Goal: Use online tool/utility: Utilize a website feature to perform a specific function

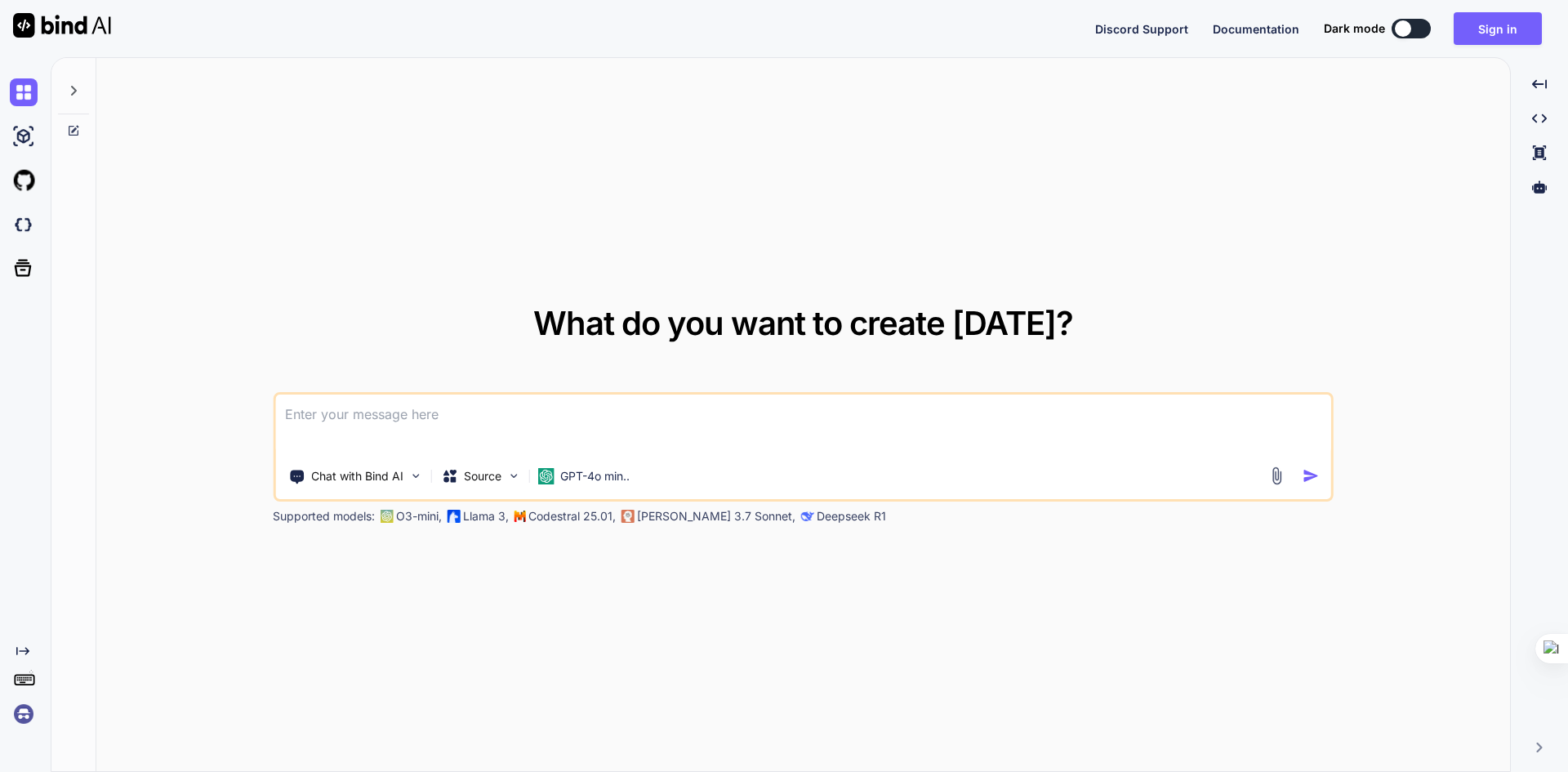
click at [784, 397] on textarea at bounding box center [803, 424] width 1056 height 60
paste textarea
click at [790, 439] on div "What do you want to create today? Chat with Bind AI Source GPT-4o min.. Support…" at bounding box center [809, 414] width 1518 height 715
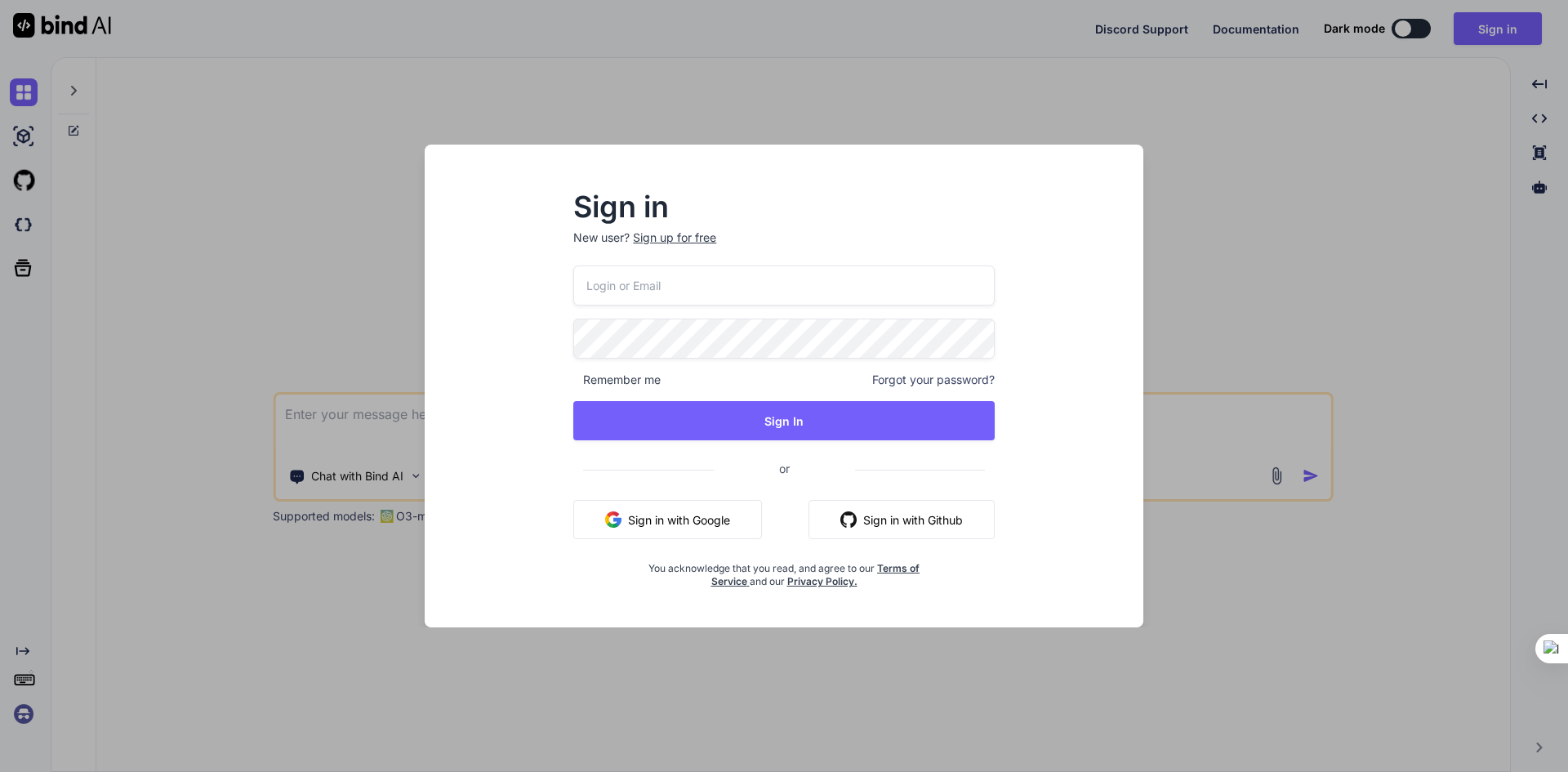
click at [708, 524] on button "Sign in with Google" at bounding box center [668, 519] width 188 height 39
click at [726, 512] on button "Sign in with Google" at bounding box center [668, 519] width 188 height 39
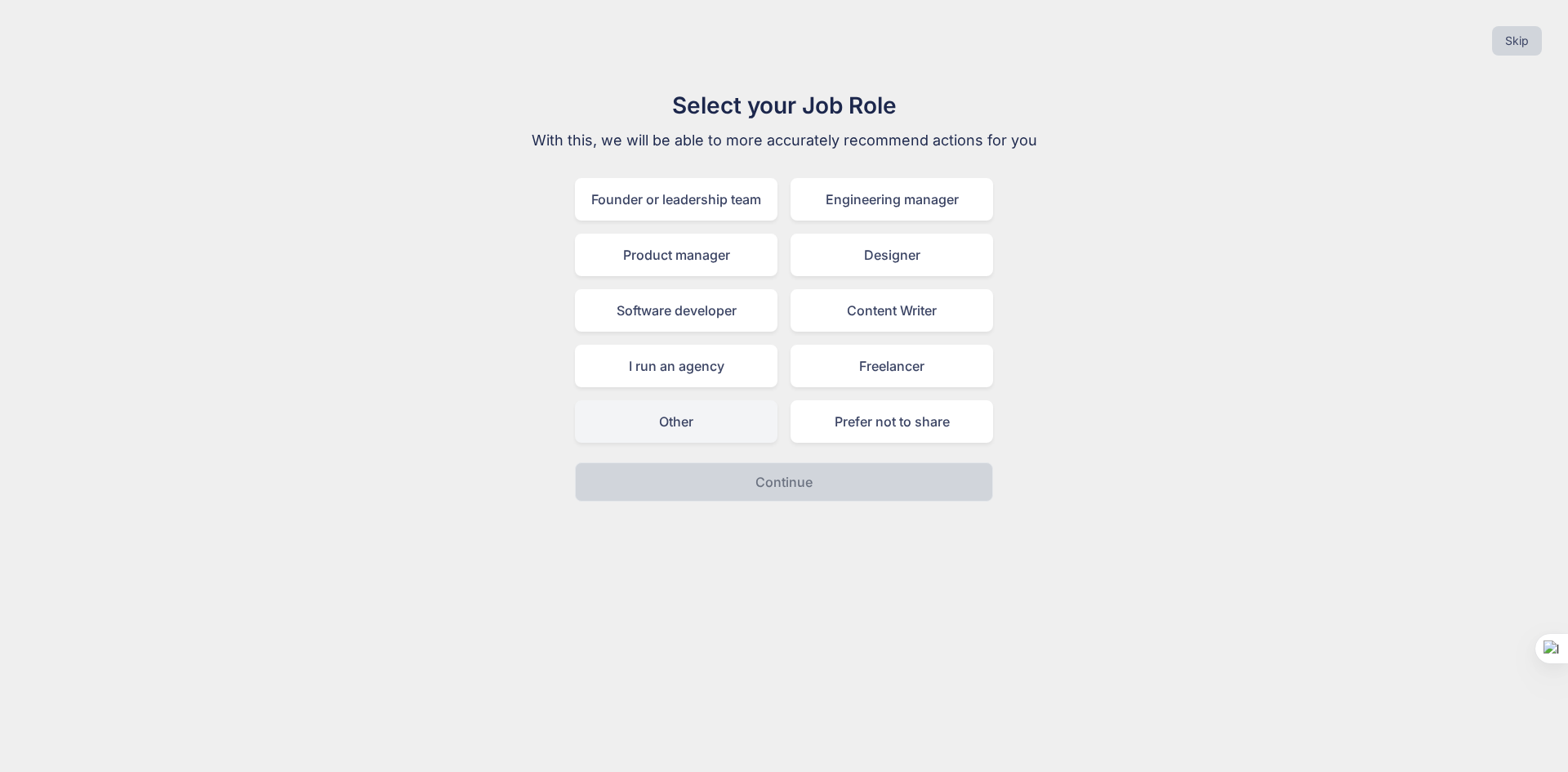
click at [680, 413] on div "Other" at bounding box center [676, 421] width 203 height 42
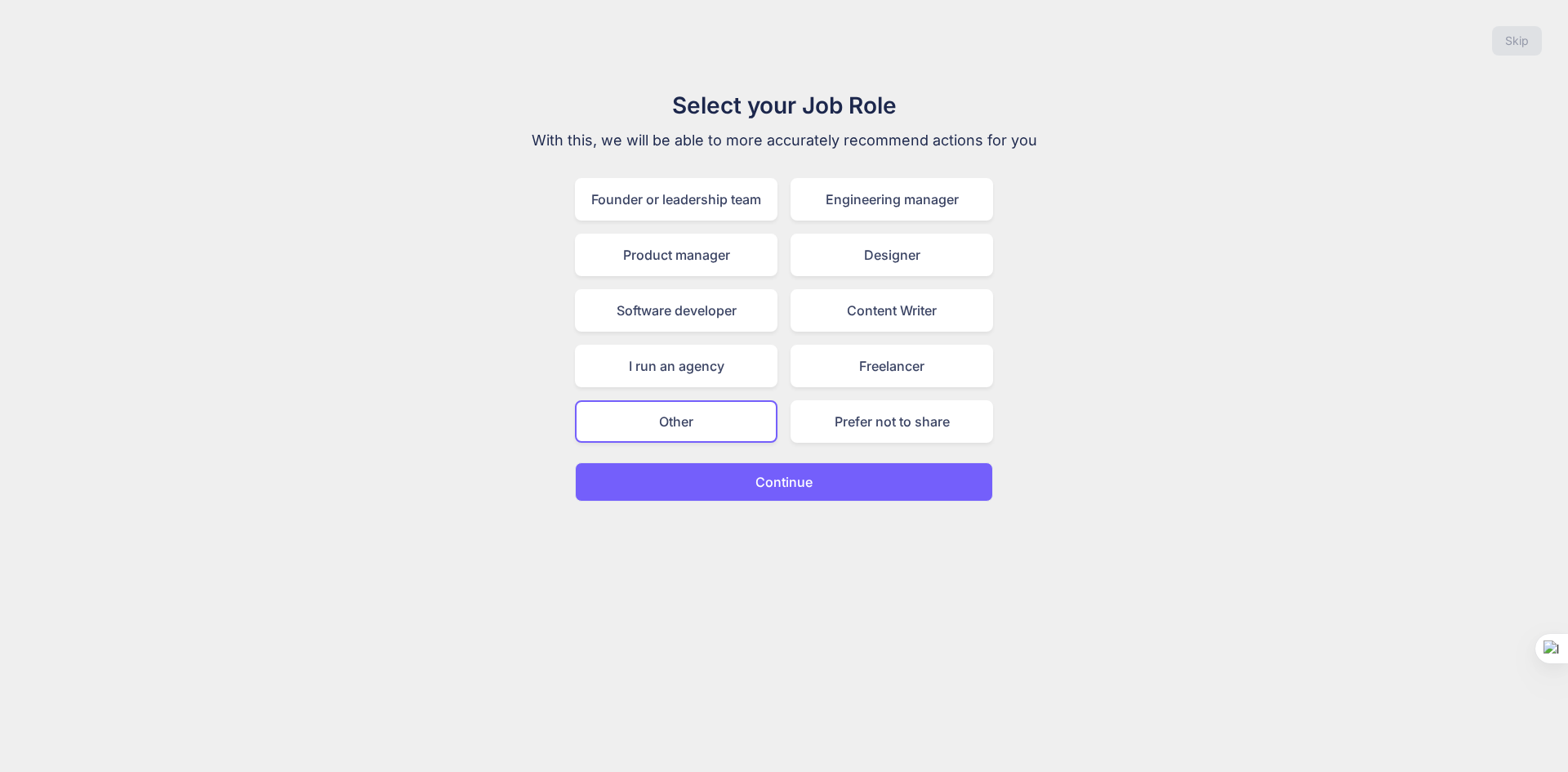
click at [745, 484] on button "Continue" at bounding box center [784, 481] width 418 height 39
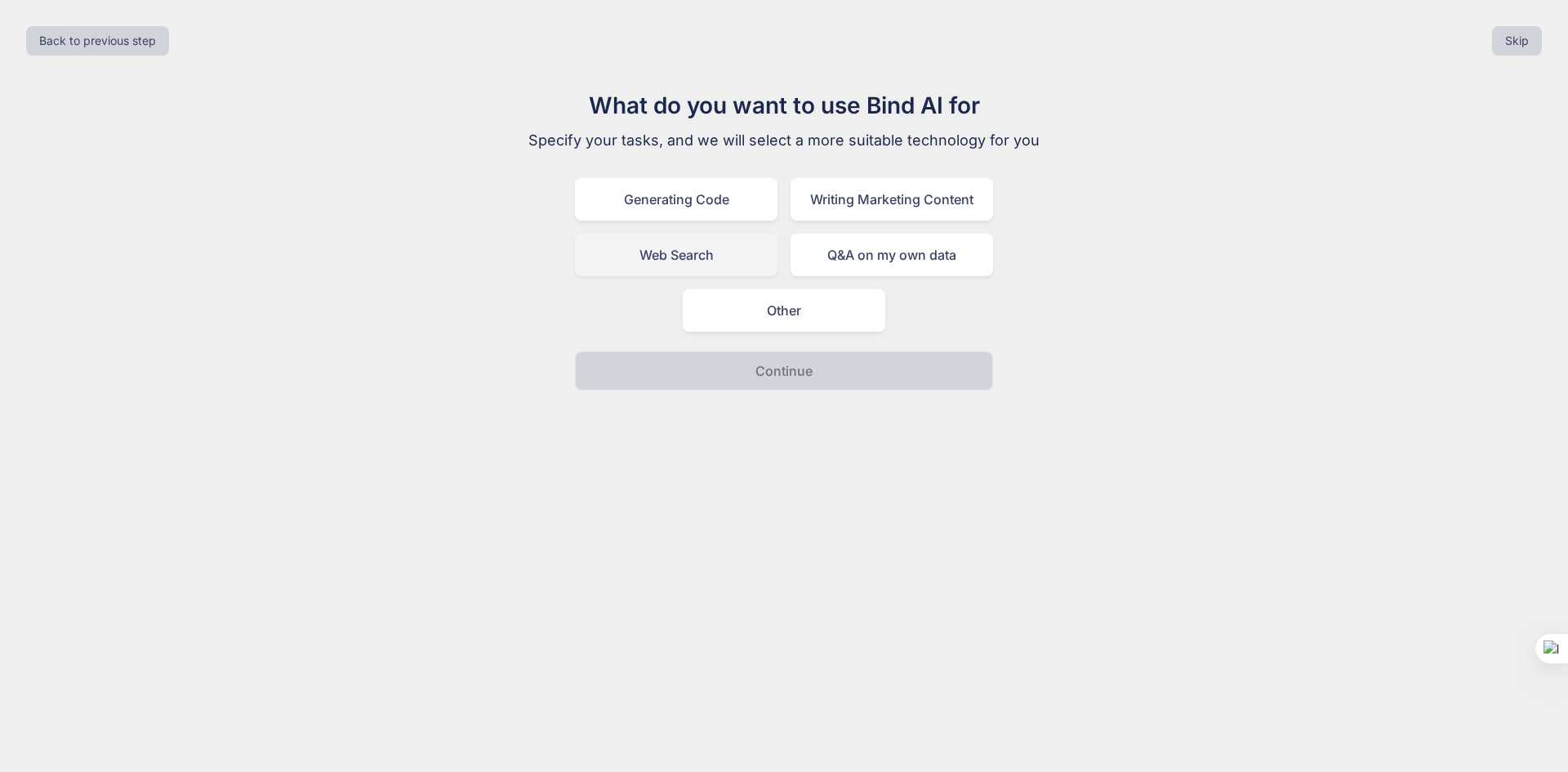
click at [689, 264] on div "Web Search" at bounding box center [676, 255] width 203 height 42
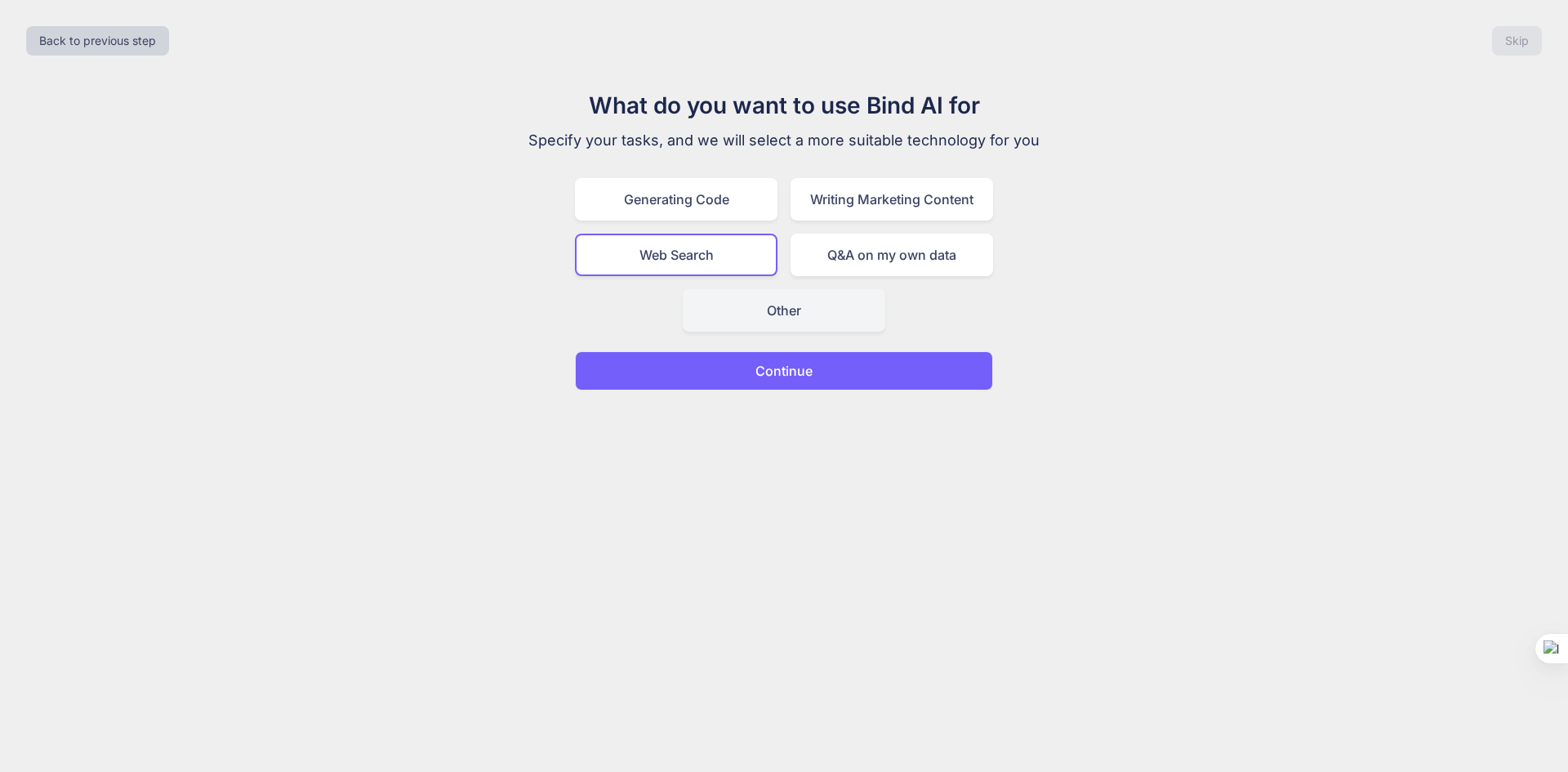
click at [752, 327] on div "Other" at bounding box center [784, 310] width 203 height 42
click at [695, 226] on div "Generating Code Writing Marketing Content Web Search Q&A on my own data Other" at bounding box center [784, 255] width 418 height 154
click at [701, 211] on div "Generating Code" at bounding box center [676, 198] width 203 height 42
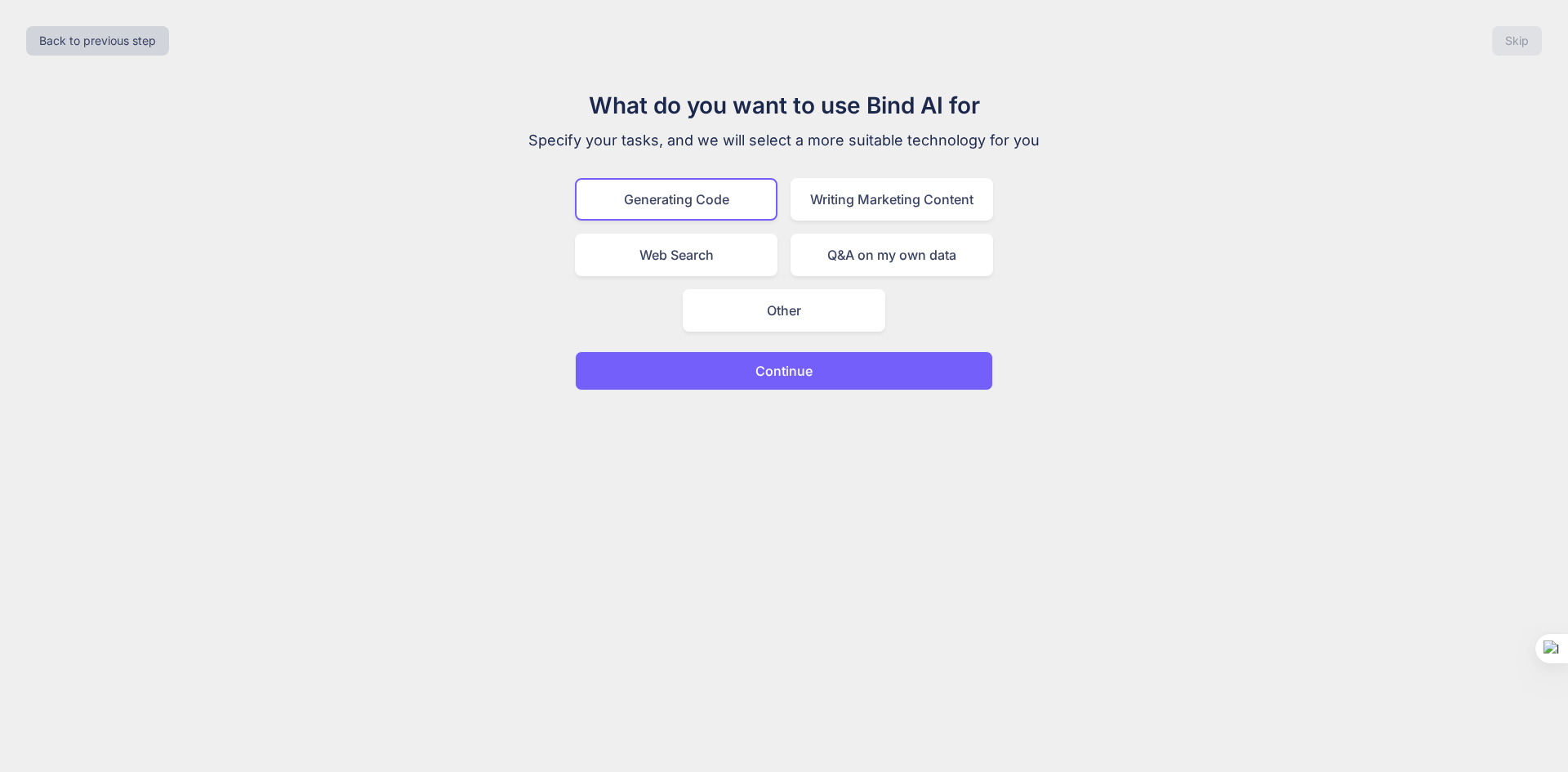
click at [725, 365] on button "Continue" at bounding box center [784, 370] width 418 height 39
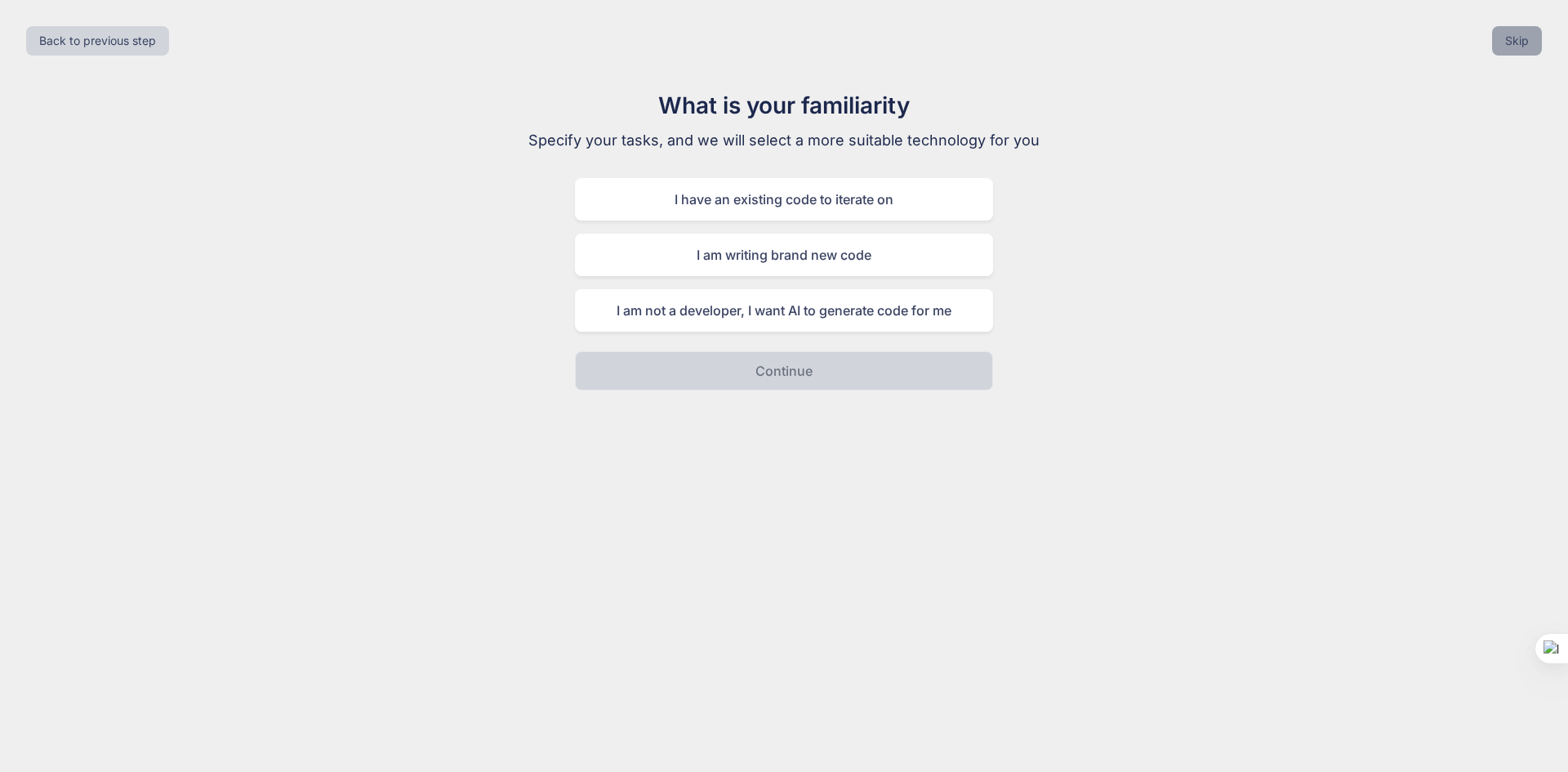
click at [1528, 36] on button "Skip" at bounding box center [1517, 41] width 50 height 30
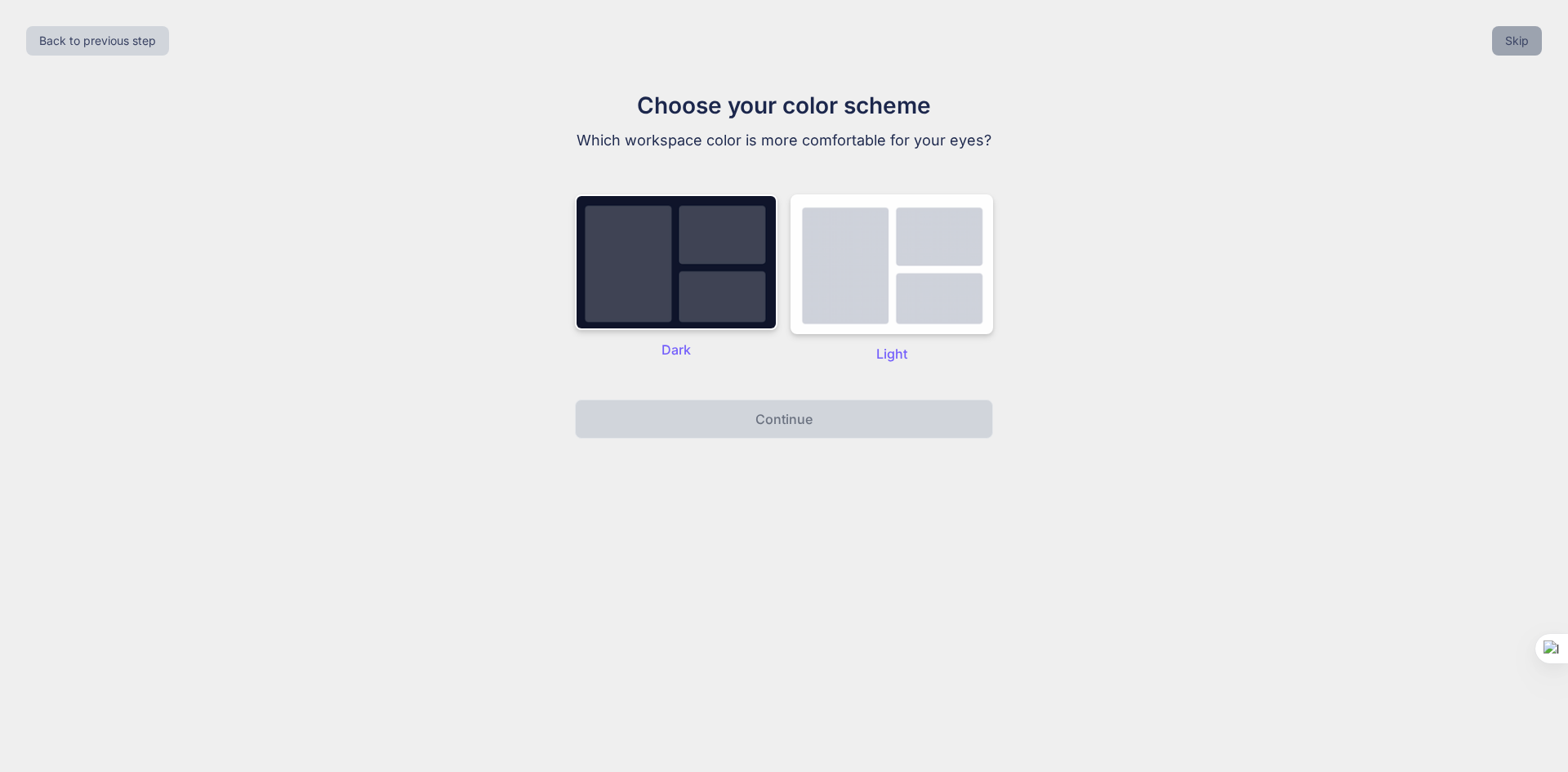
click at [1515, 47] on button "Skip" at bounding box center [1517, 41] width 50 height 30
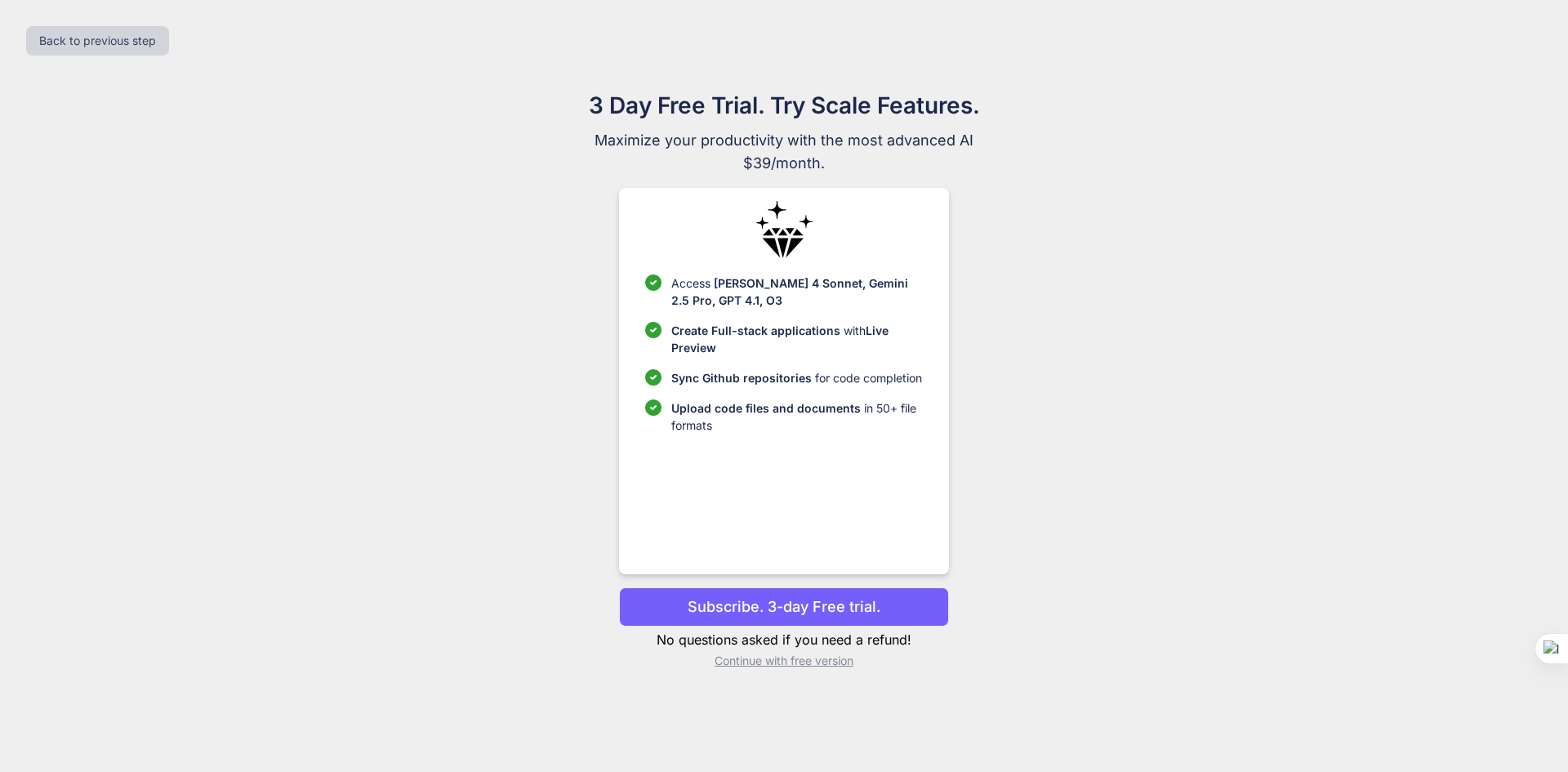
click at [782, 668] on p "Continue with free version" at bounding box center [784, 661] width 329 height 17
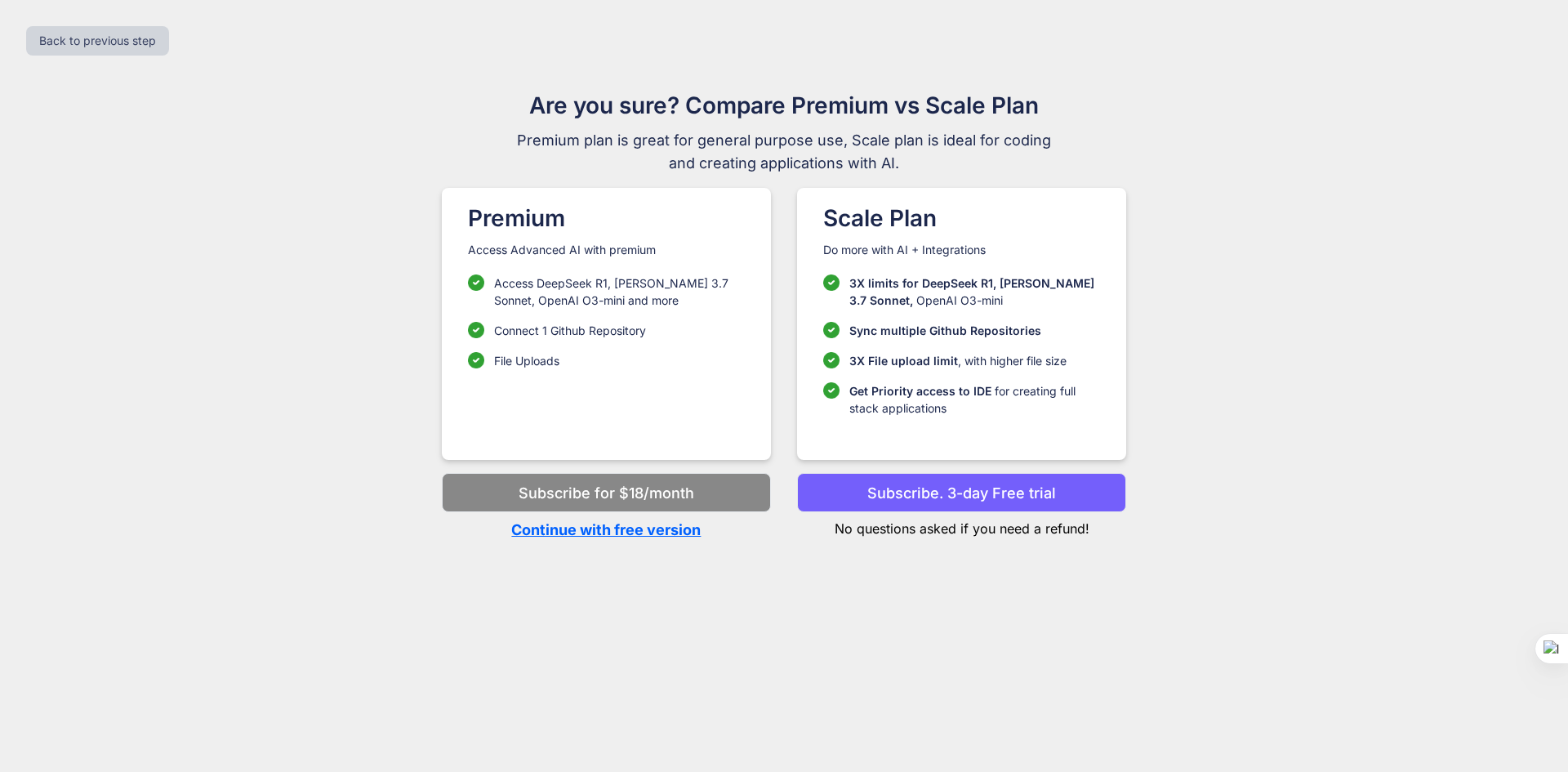
click at [603, 522] on p "Continue with free version" at bounding box center [607, 530] width 329 height 22
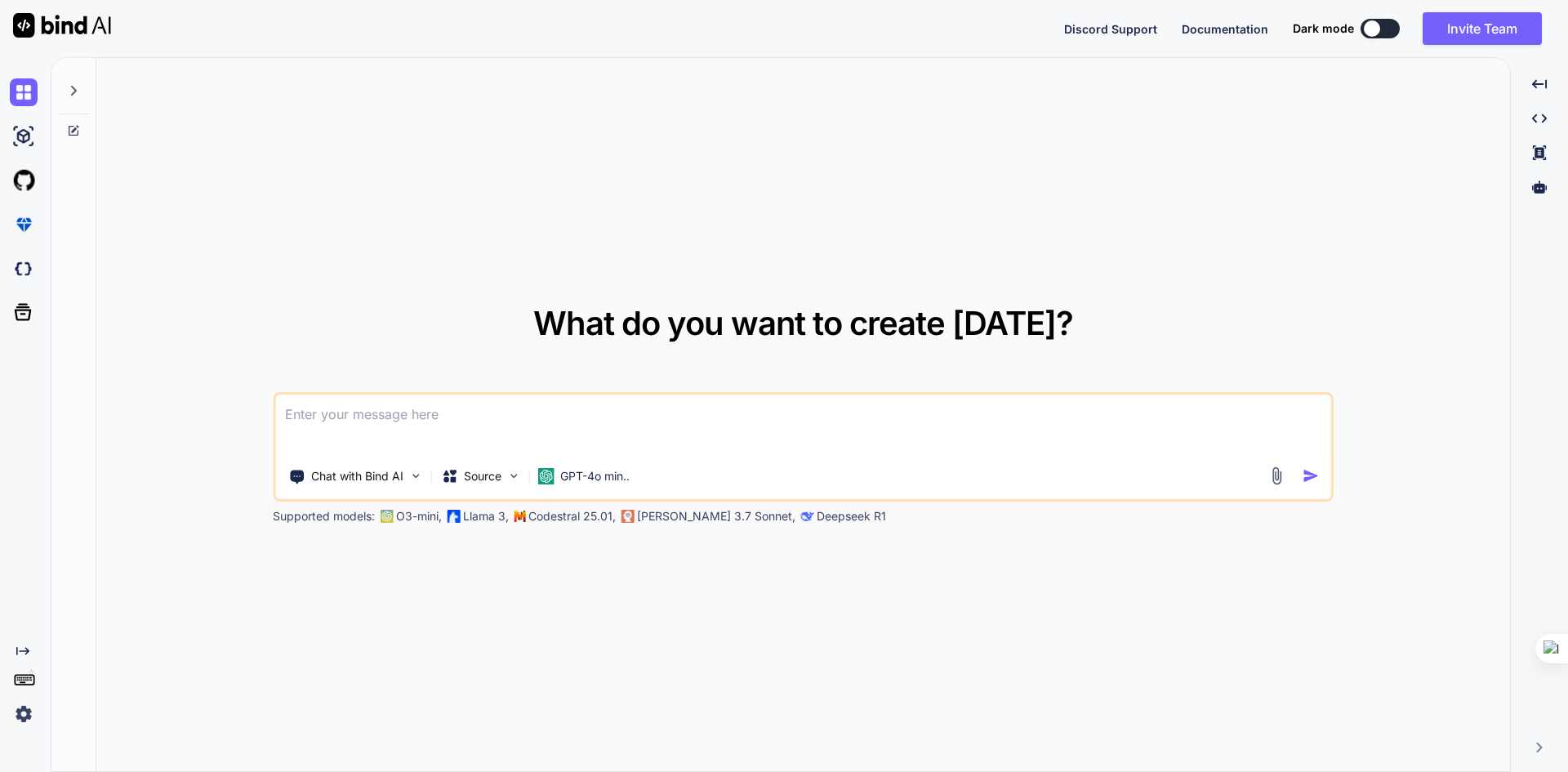
type textarea "x"
click at [612, 440] on textarea at bounding box center [803, 424] width 1056 height 60
type textarea "<!DOCTYPE html> <html lang="en"> <head> <meta charset="UTF-8"> <meta name="view…"
type textarea "x"
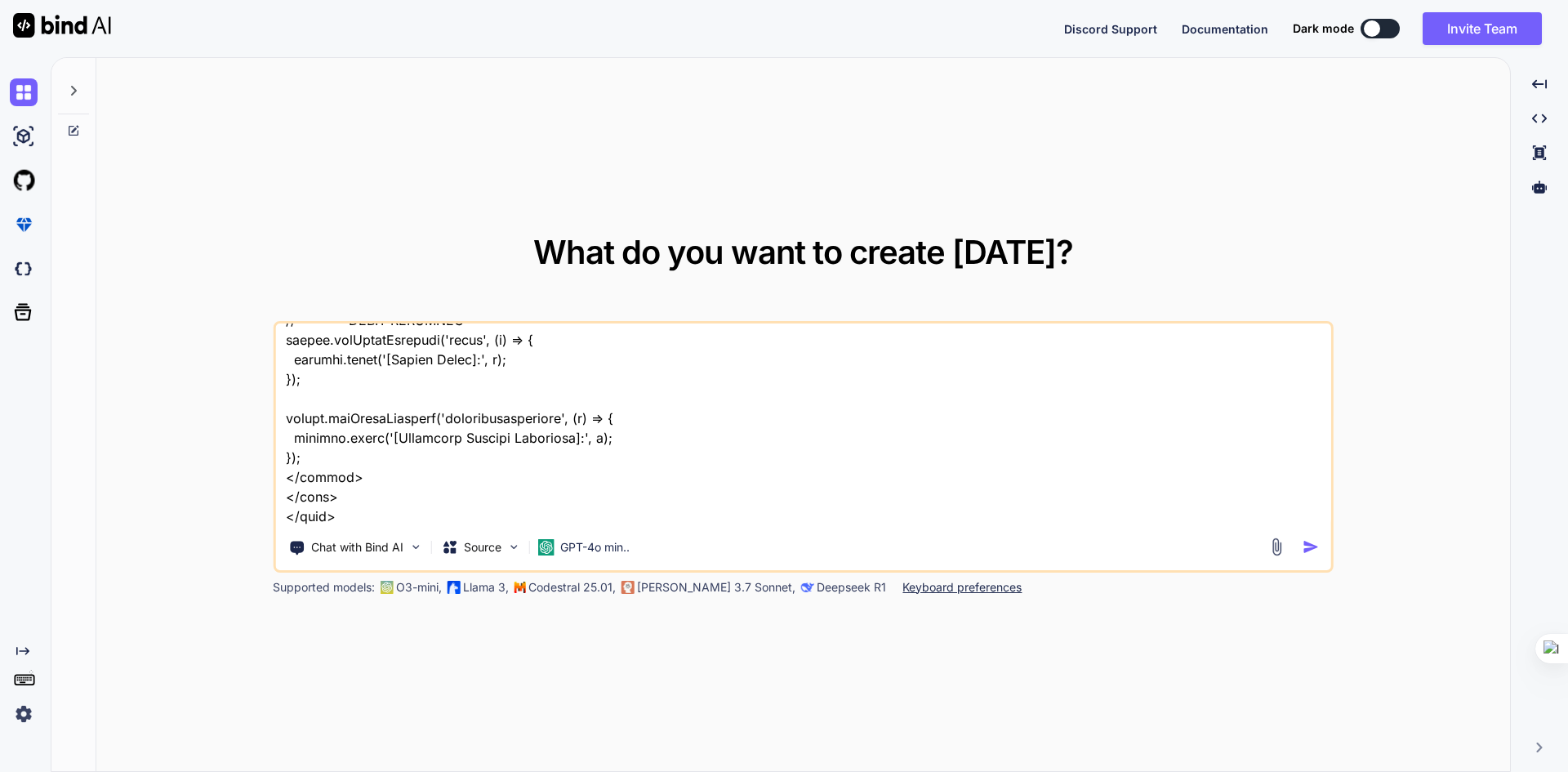
scroll to position [43032, 0]
type textarea "<!DOCTYPE html> <html lang="en"> <head> <meta charset="UTF-8"> <meta name="view…"
click at [437, 520] on textarea at bounding box center [803, 424] width 1056 height 203
paste textarea "sahi se dekho ge to esme kuch bhi sahi se desin layout nahi hai ek ek elements …"
type textarea "x"
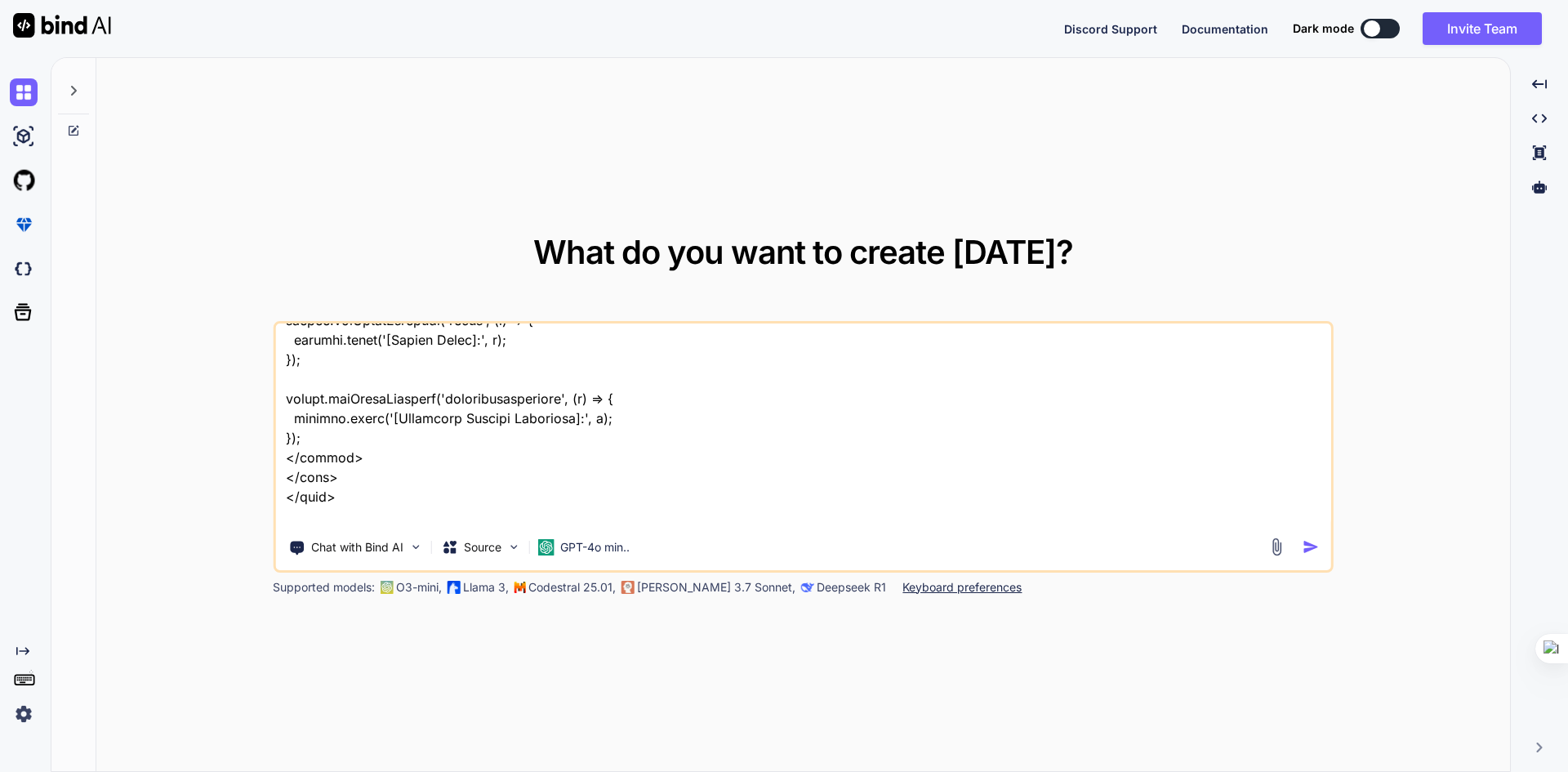
scroll to position [43110, 0]
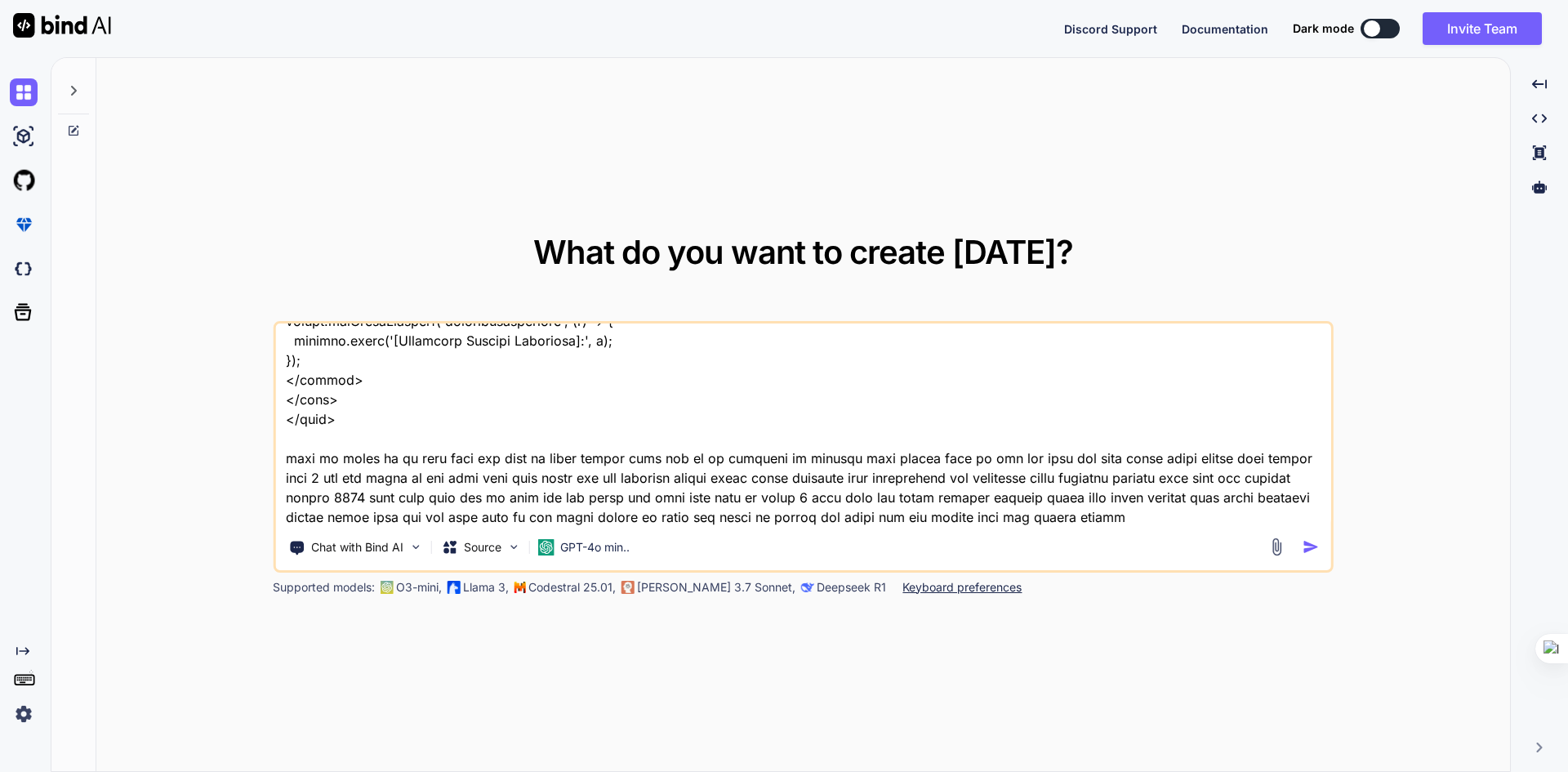
type textarea "<!DOCTYPE html> <html lang="en"> <head> <meta charset="UTF-8"> <meta name="view…"
click at [1313, 550] on img "button" at bounding box center [1311, 546] width 17 height 17
click at [1308, 544] on img "button" at bounding box center [1311, 546] width 17 height 17
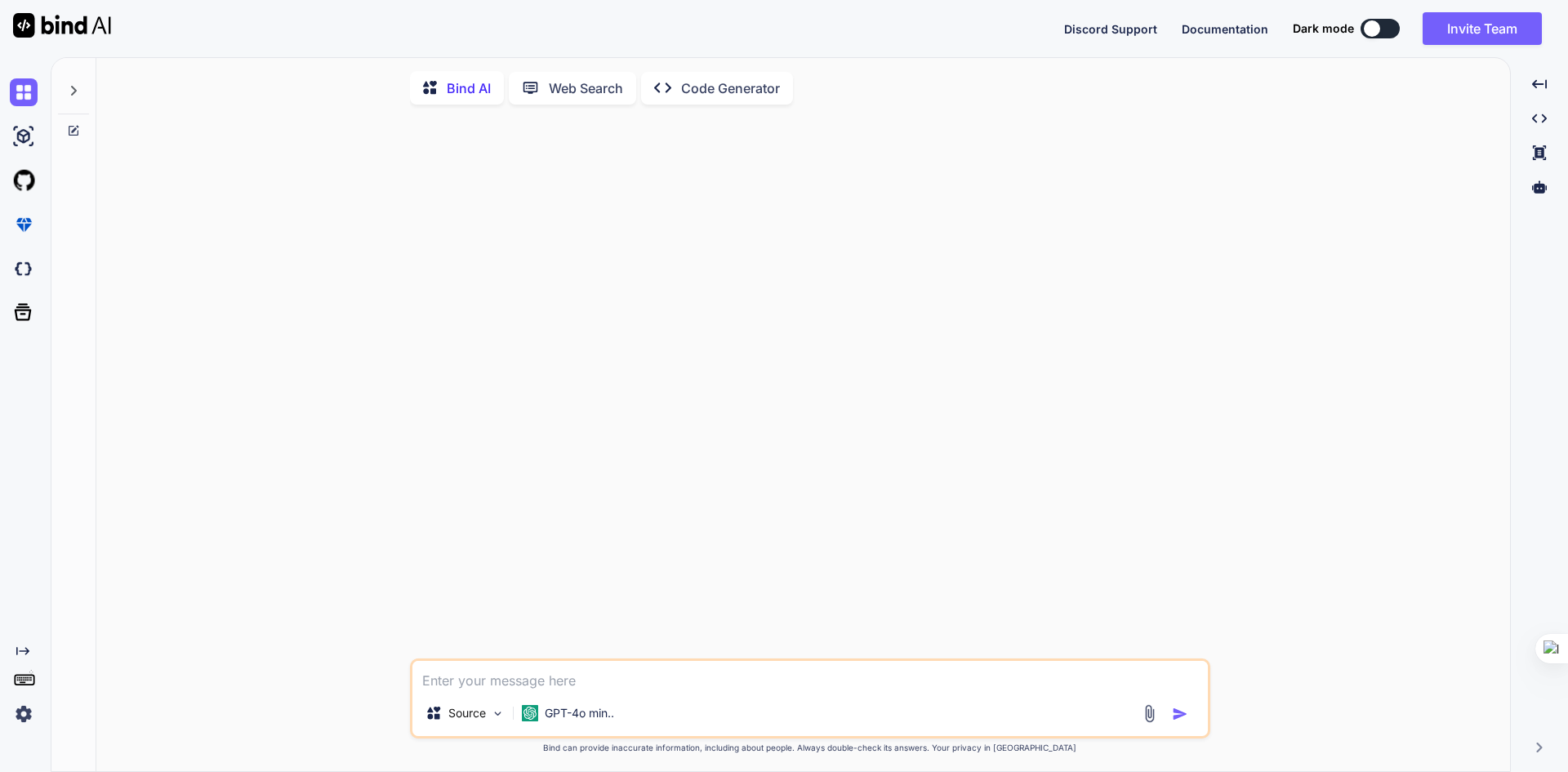
click at [734, 83] on p "Code Generator" at bounding box center [731, 88] width 99 height 20
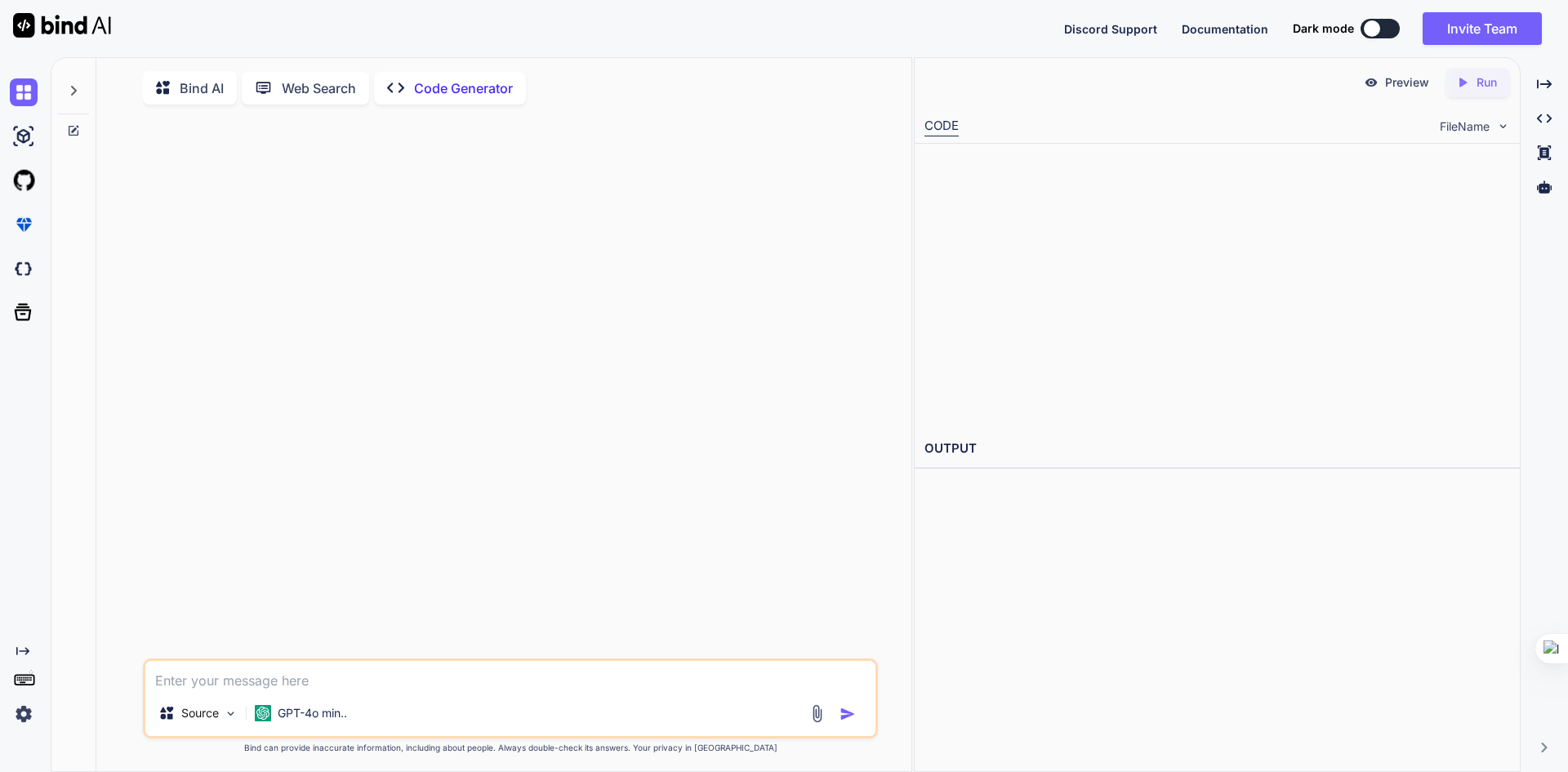
click at [322, 93] on p "Web Search" at bounding box center [319, 88] width 74 height 20
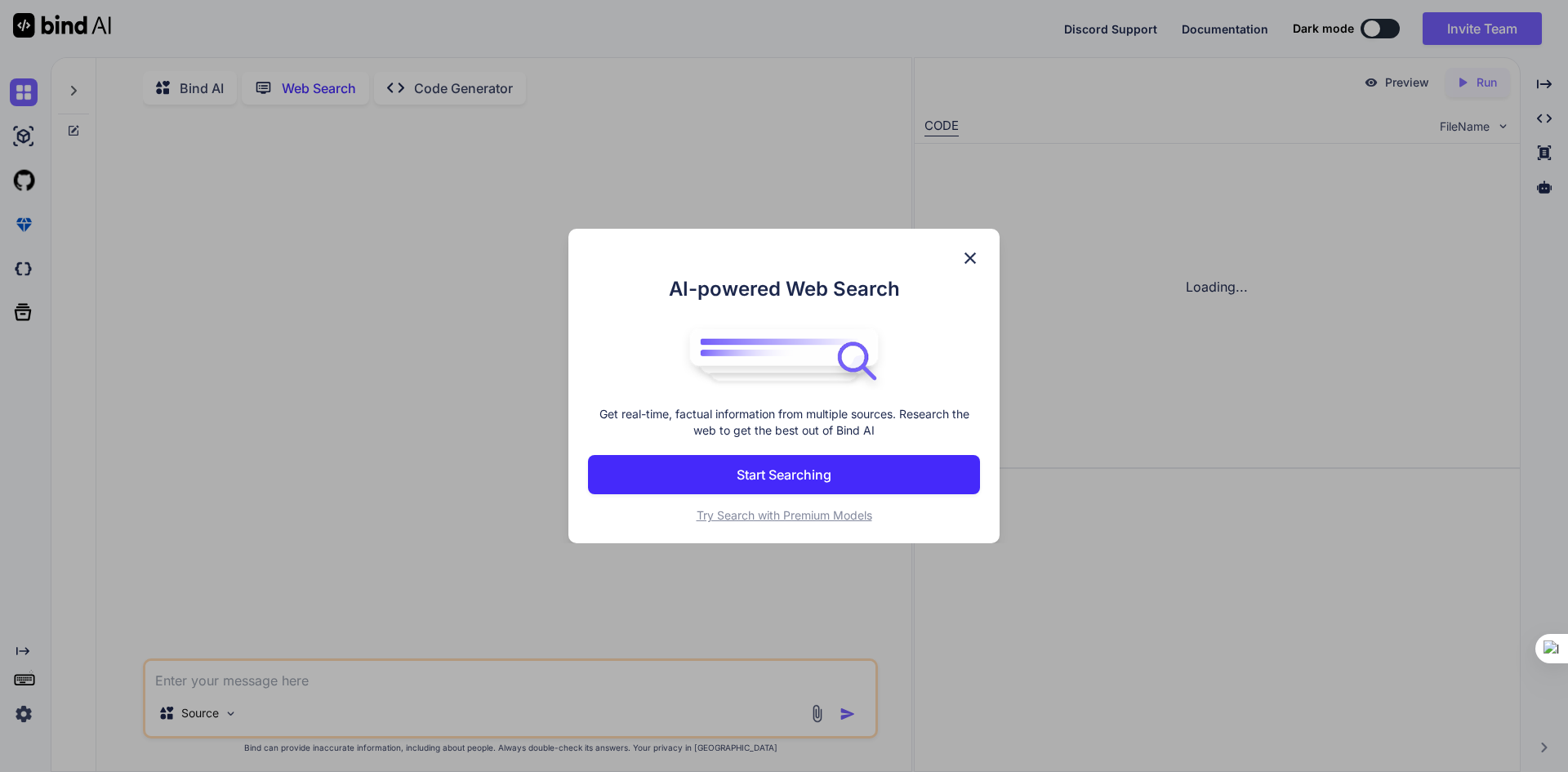
scroll to position [7, 0]
click at [972, 260] on img at bounding box center [970, 258] width 20 height 20
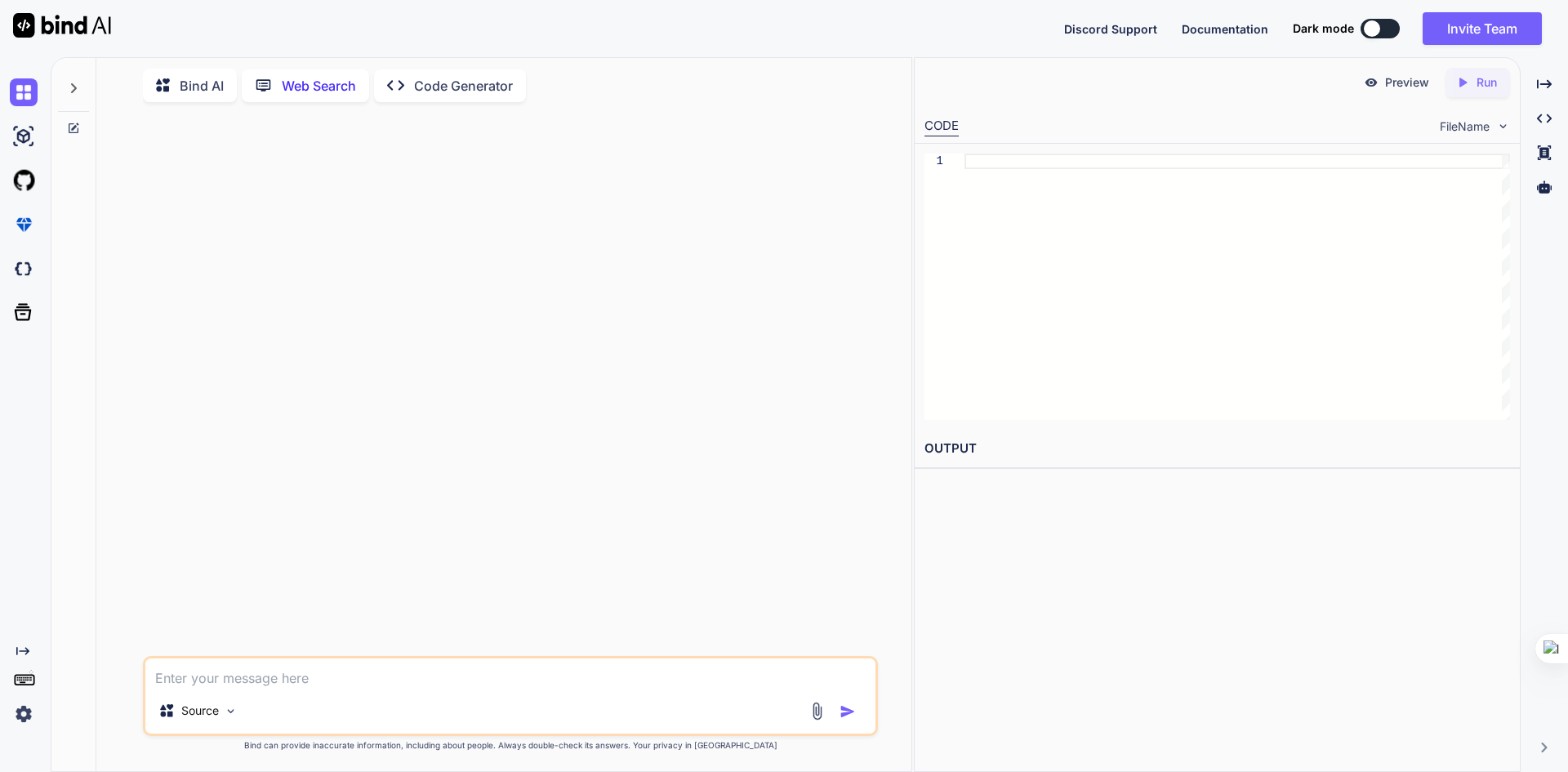
click at [417, 83] on p "Code Generator" at bounding box center [464, 86] width 99 height 20
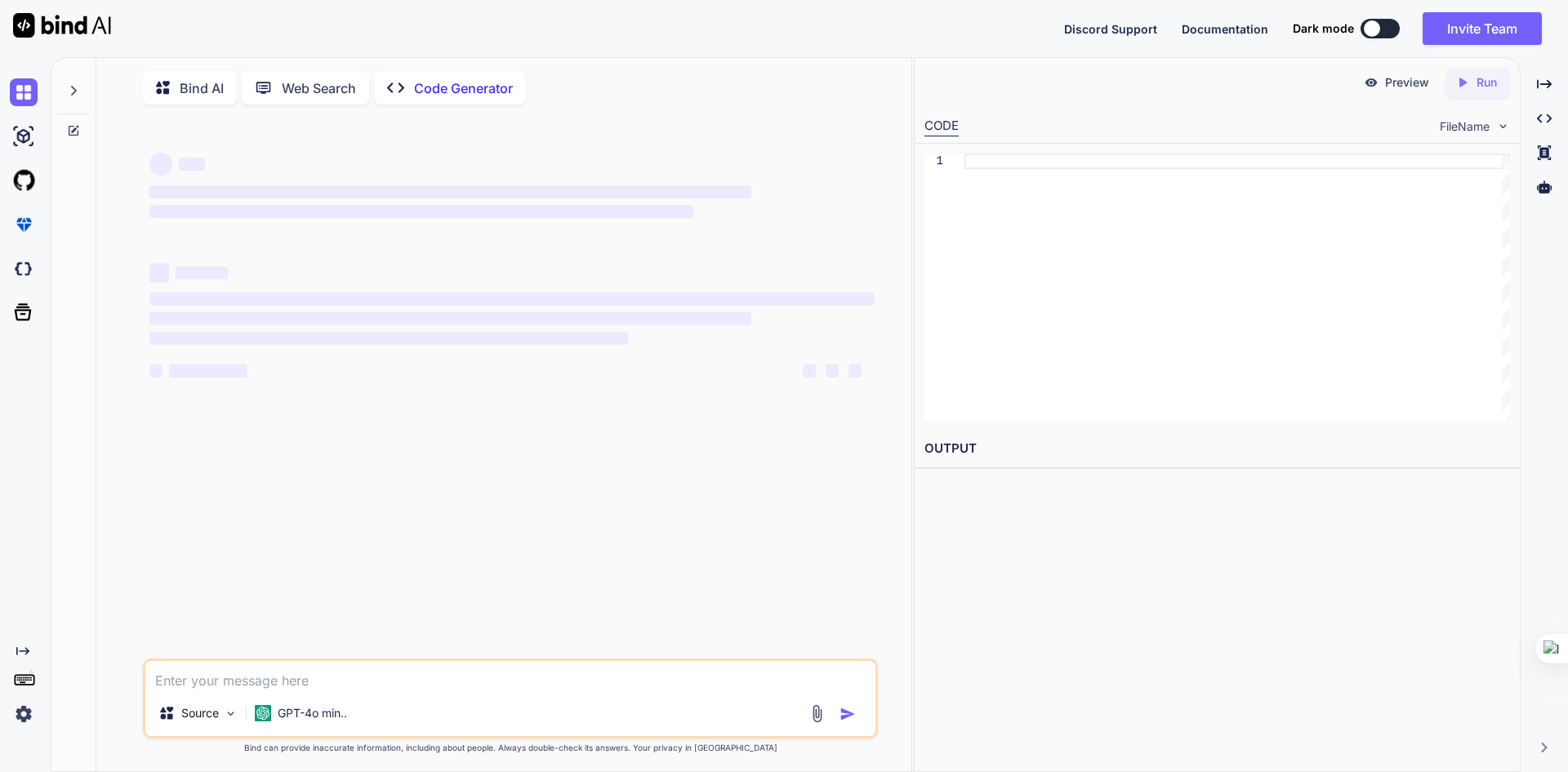
click at [465, 91] on p "Code Generator" at bounding box center [464, 88] width 99 height 20
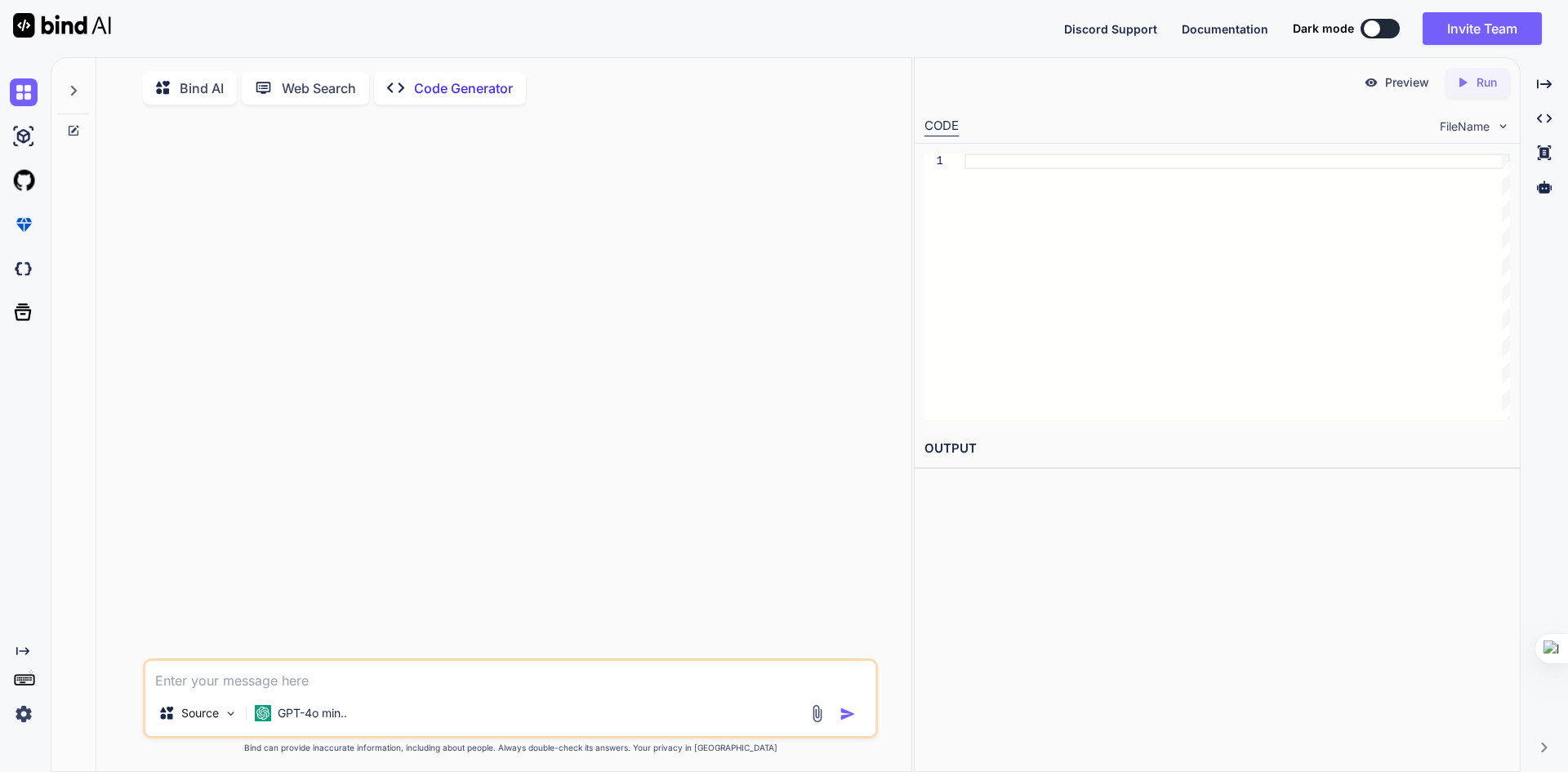
click at [422, 670] on textarea at bounding box center [510, 675] width 730 height 30
paste textarea "sahi se dekho ge to esme kuch bhi sahi se desin layout nahi hai ek ek elements …"
type textarea "x"
type textarea "sahi se dekho ge to esme kuch bhi sahi se desin layout nahi hai ek ek elements …"
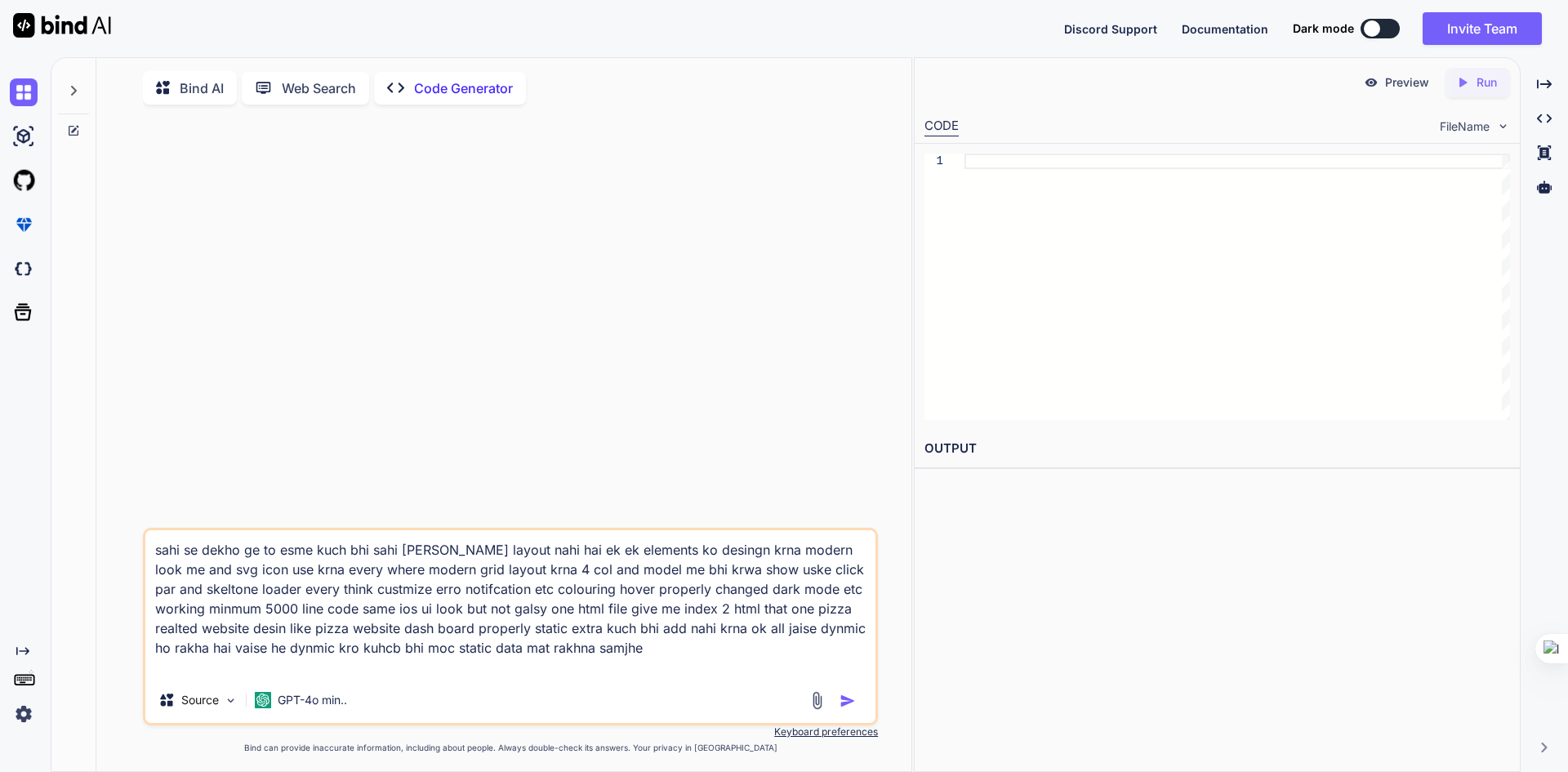
type textarea "x"
click at [366, 560] on textarea "sahi se dekho ge to esme kuch bhi sahi se desin layout nahi hai ek ek elements …" at bounding box center [510, 603] width 730 height 147
paste textarea "<!DOCTYPE html> <html lang="en"> <head> <meta charset="UTF-8"> <meta name="view…"
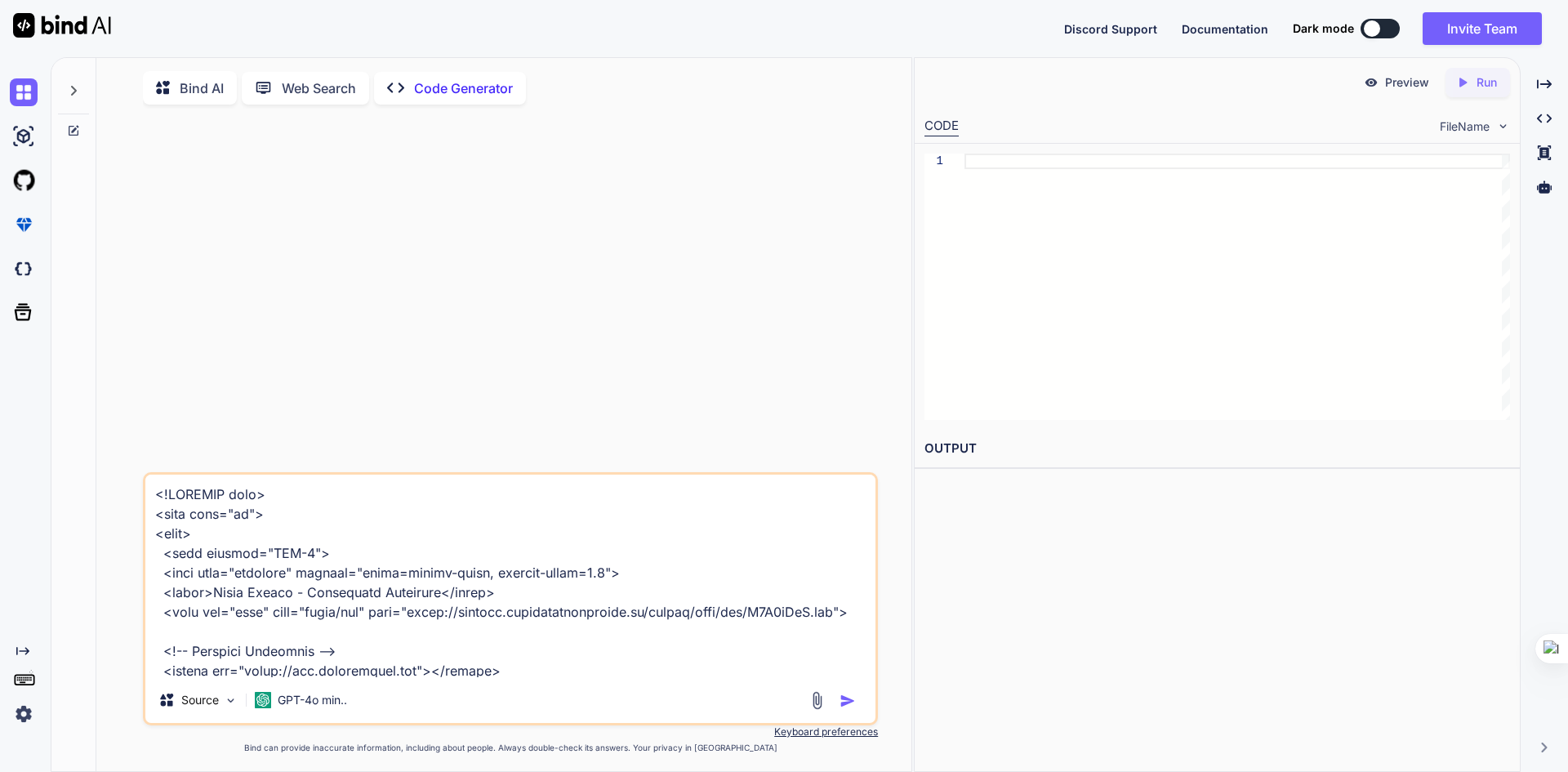
scroll to position [43109, 0]
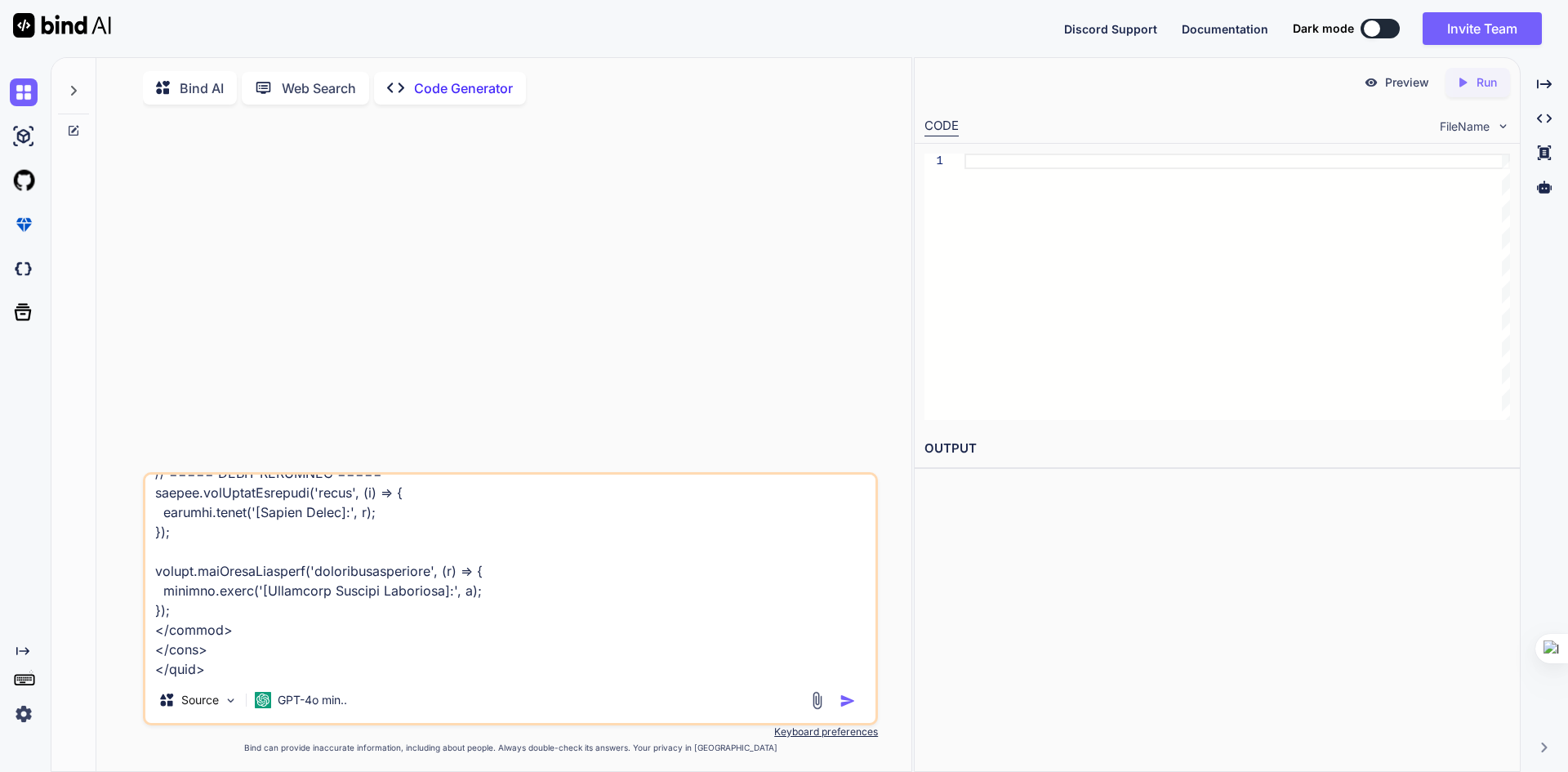
type textarea "<!DOCTYPE html> <html lang="en"> <head> <meta charset="UTF-8"> <meta name="view…"
click at [852, 700] on img "button" at bounding box center [848, 701] width 17 height 17
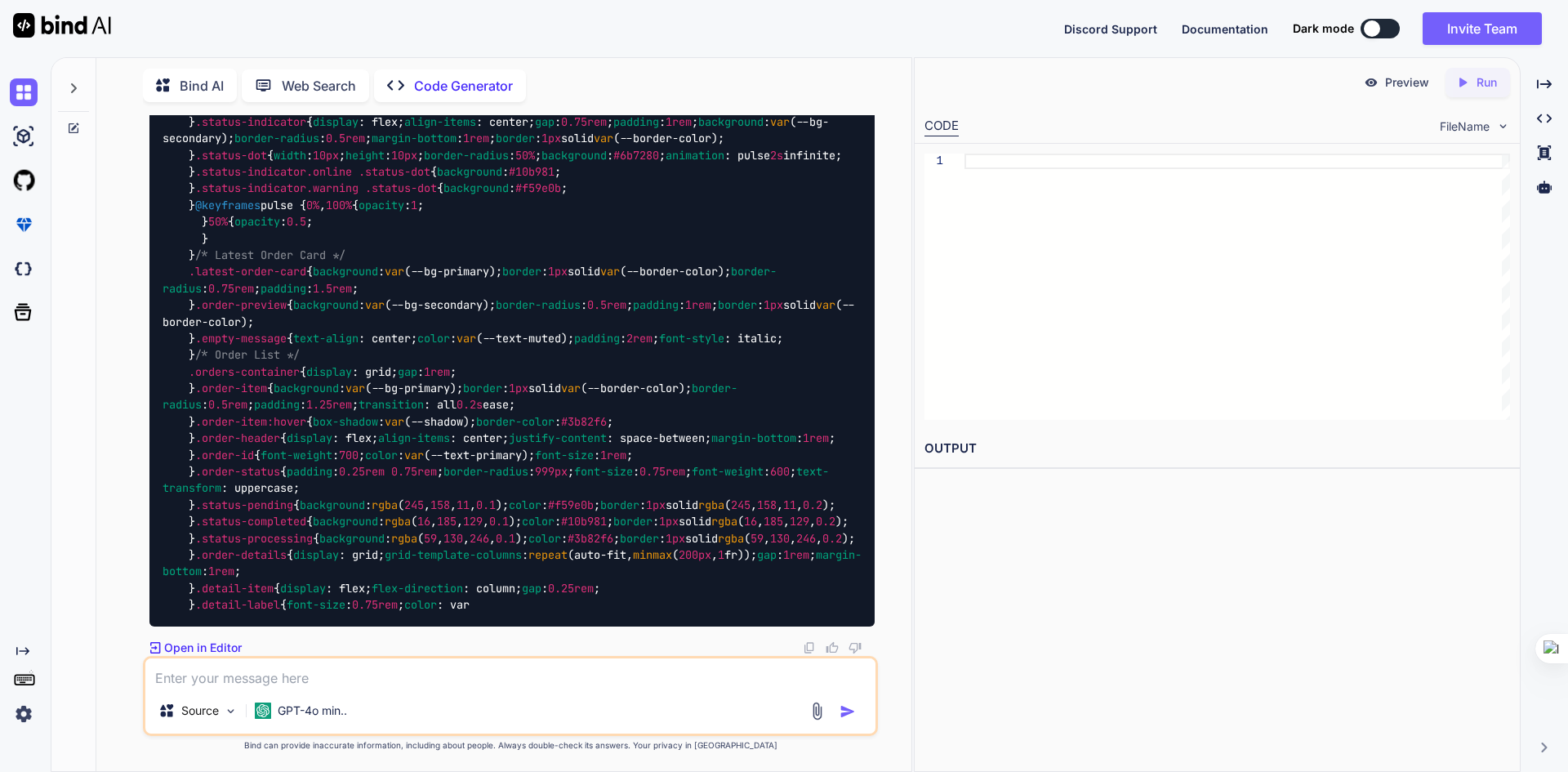
scroll to position [17854, 0]
click at [170, 650] on p "Open in Editor" at bounding box center [203, 648] width 78 height 17
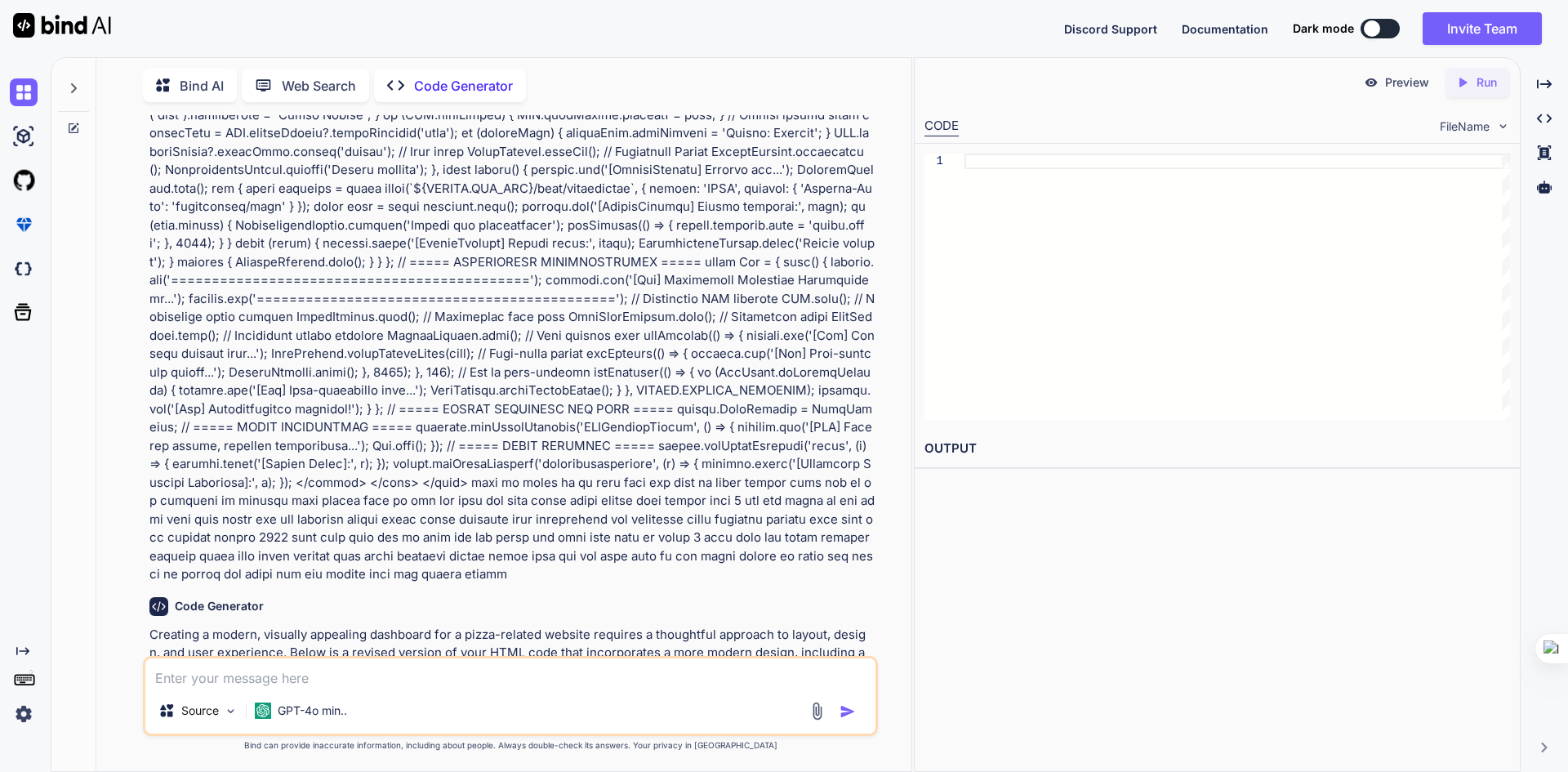
scroll to position [6959, 0]
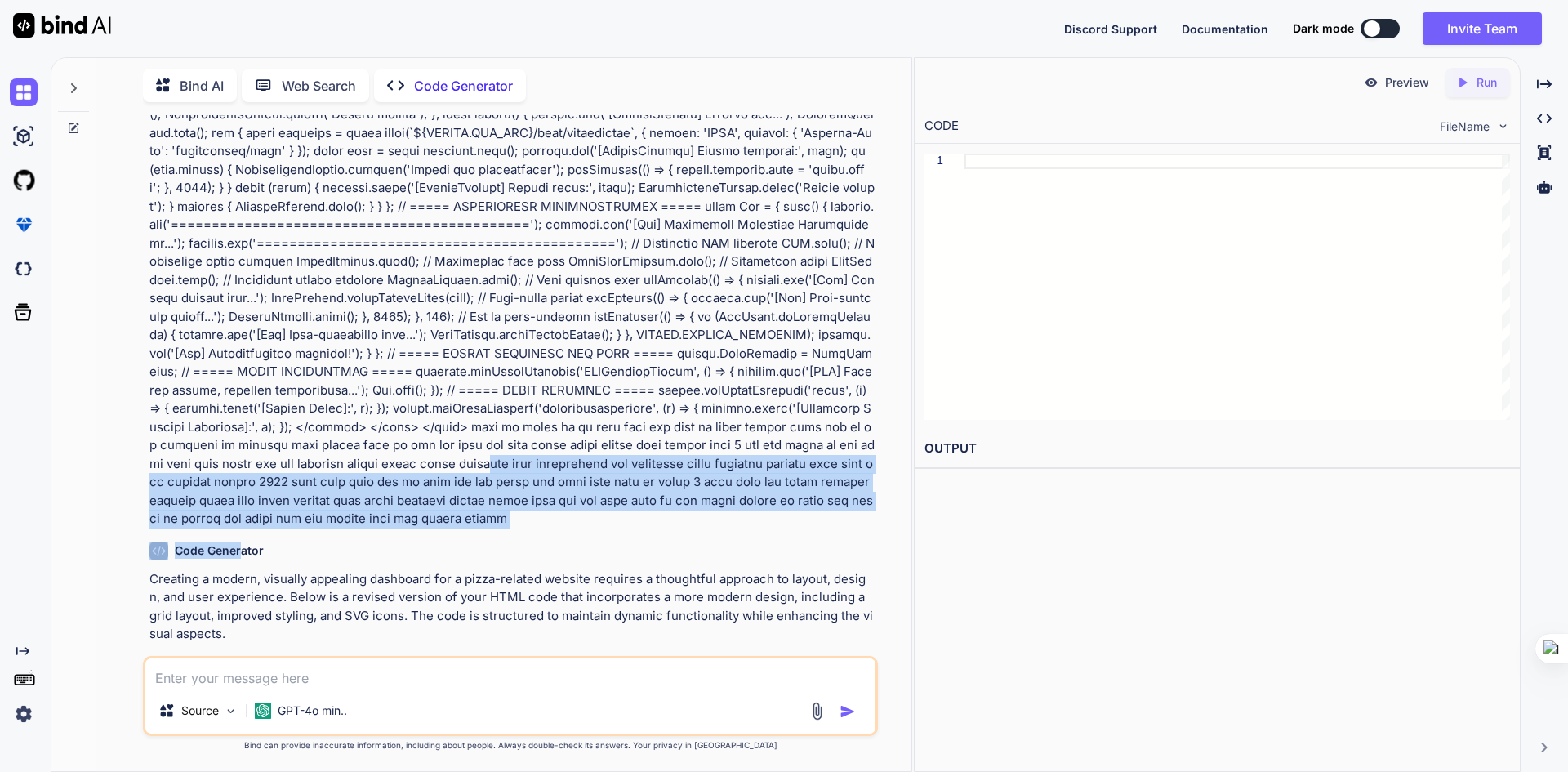
drag, startPoint x: 241, startPoint y: 455, endPoint x: 180, endPoint y: 383, distance: 94.4
click at [180, 383] on div "You Code Generator Creating a modern, visually appealing dashboard for a pizza-…" at bounding box center [512, 385] width 732 height 541
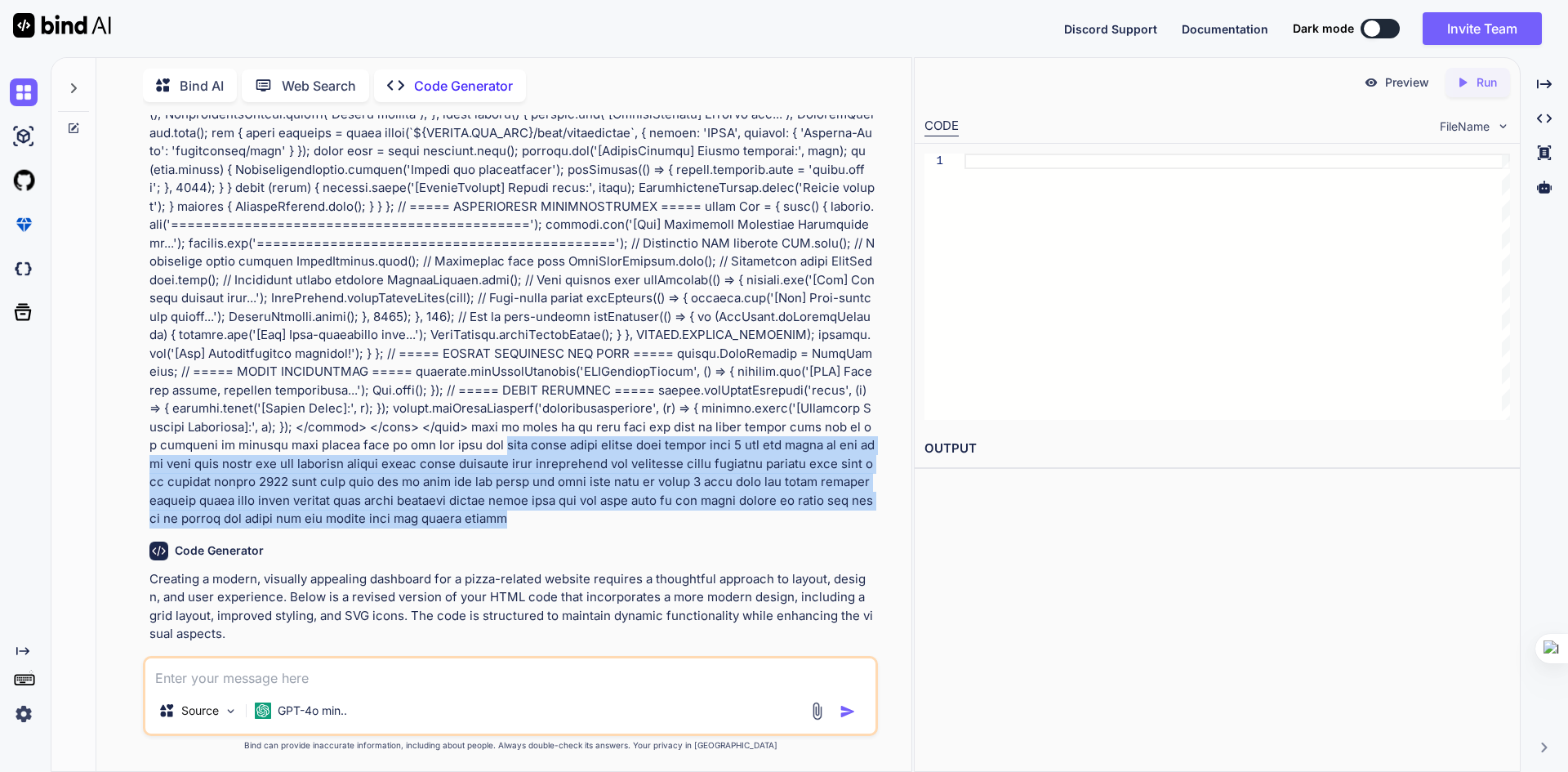
drag, startPoint x: 229, startPoint y: 443, endPoint x: 152, endPoint y: 370, distance: 106.1
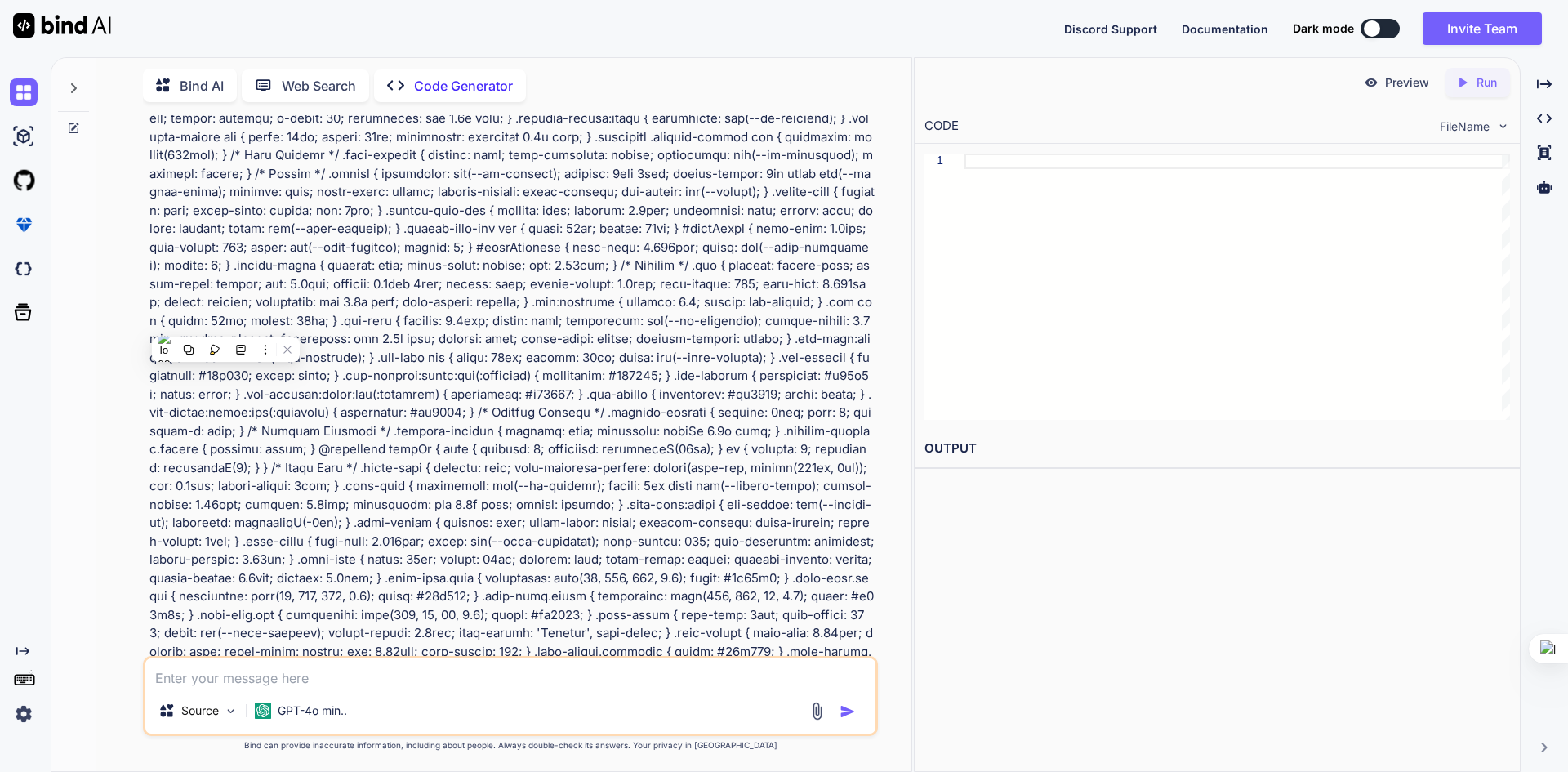
scroll to position [0, 0]
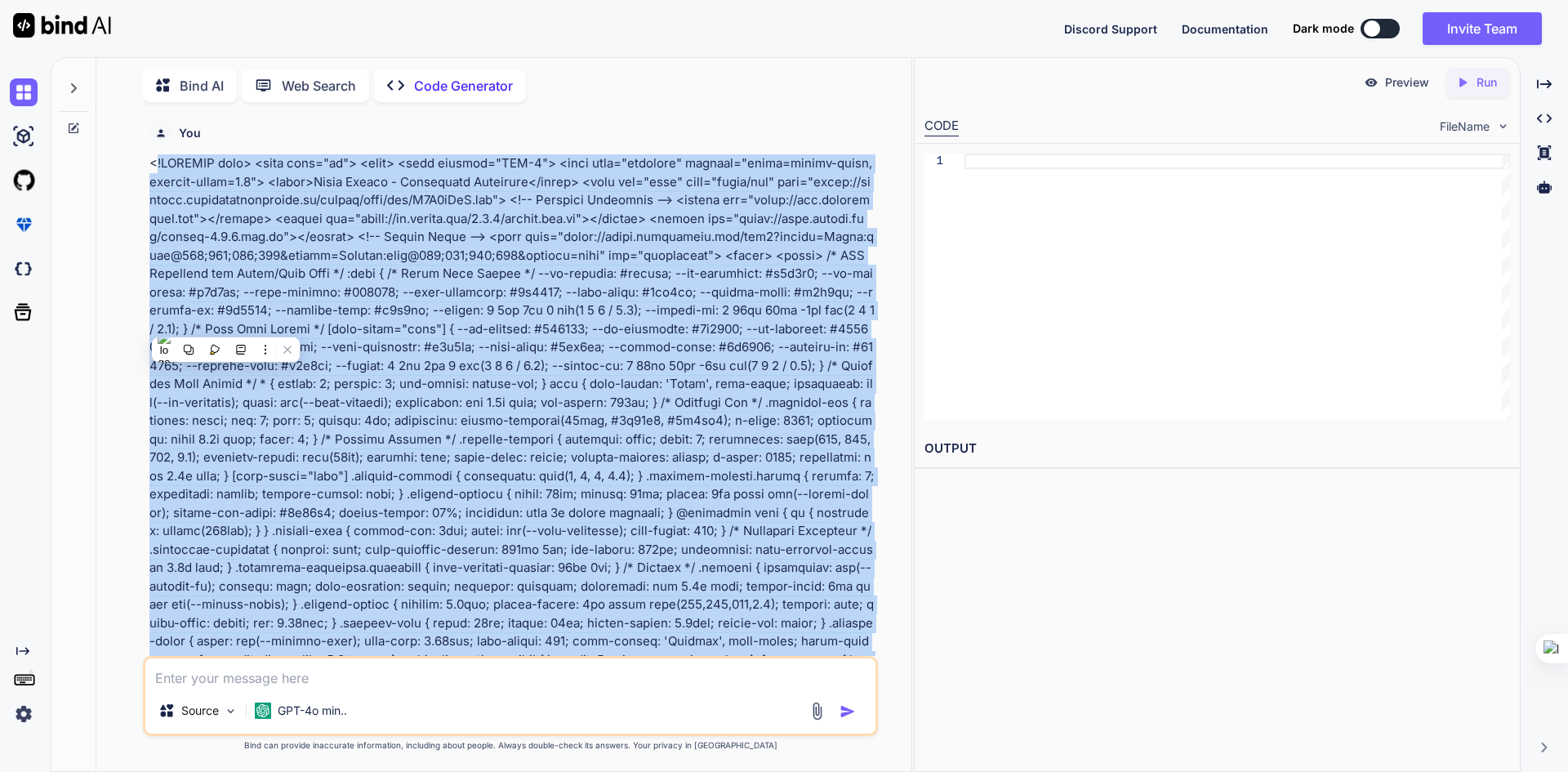
click at [147, 163] on div "You Code Generator Creating a modern, visually appealing dashboard for a pizza-…" at bounding box center [512, 385] width 732 height 541
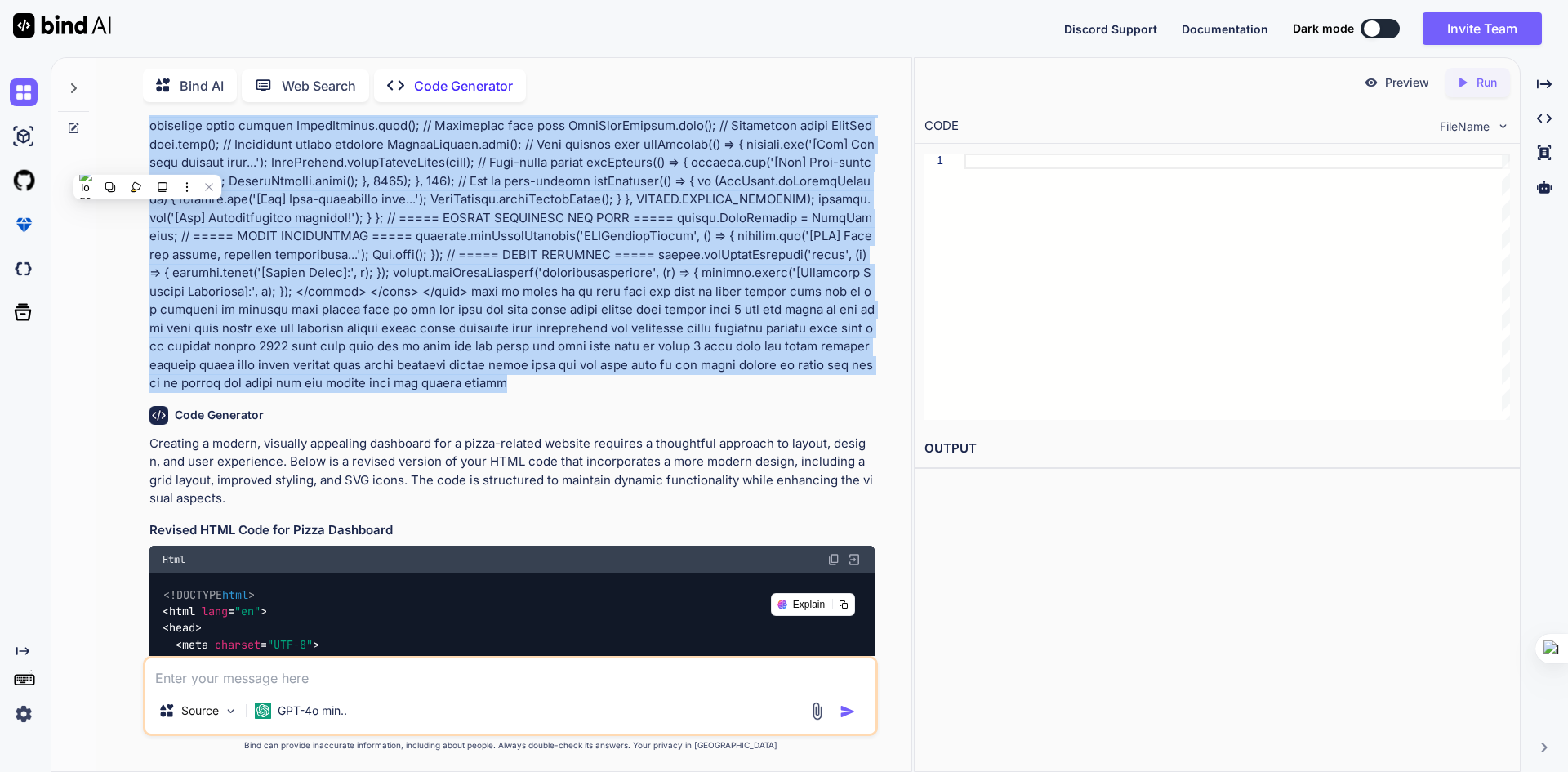
scroll to position [7079, 0]
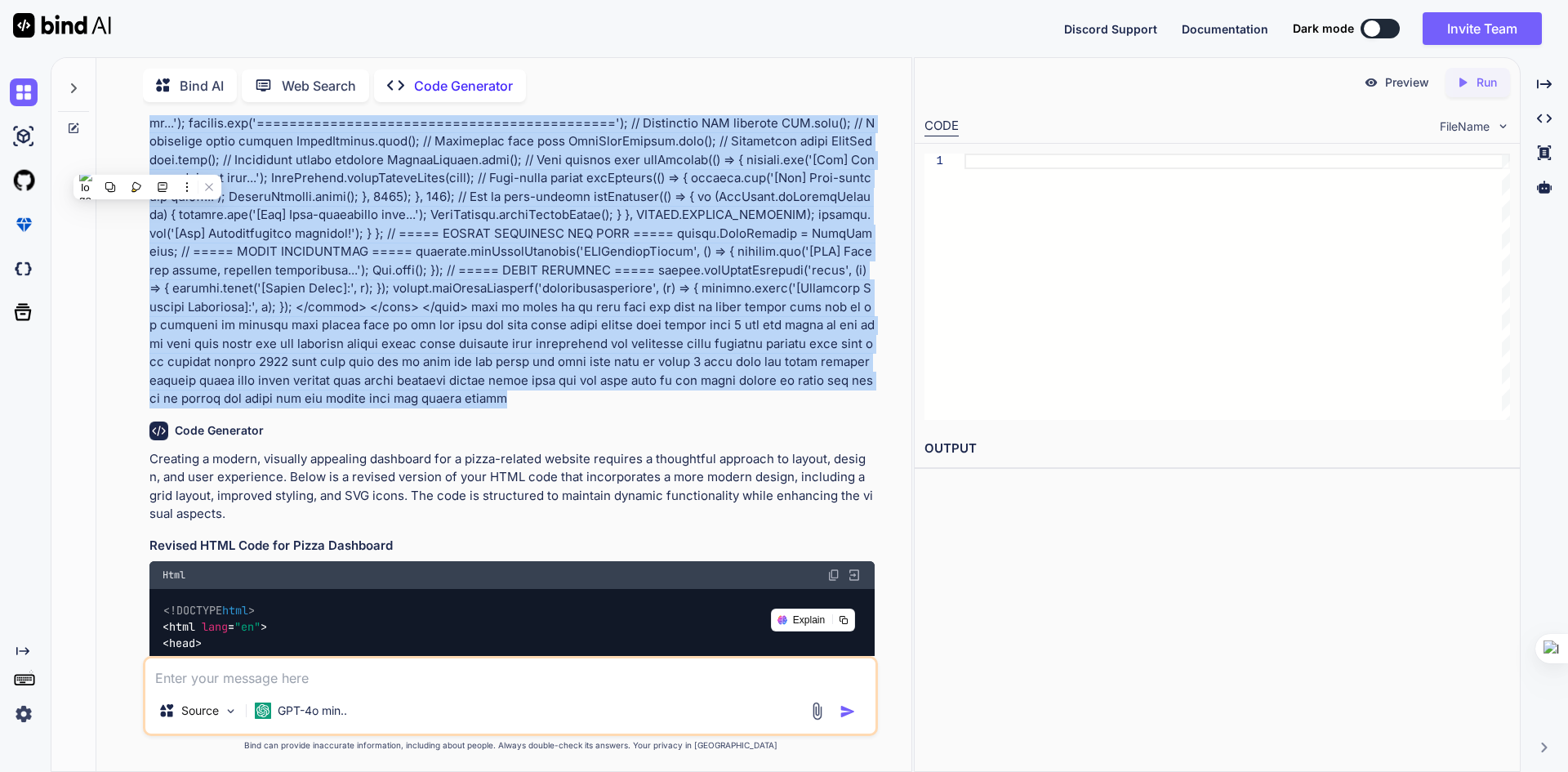
copy p "<!DOCTYPE html> <html lang="en"> <head> <meta charset="UTF-8"> <meta name="view…"
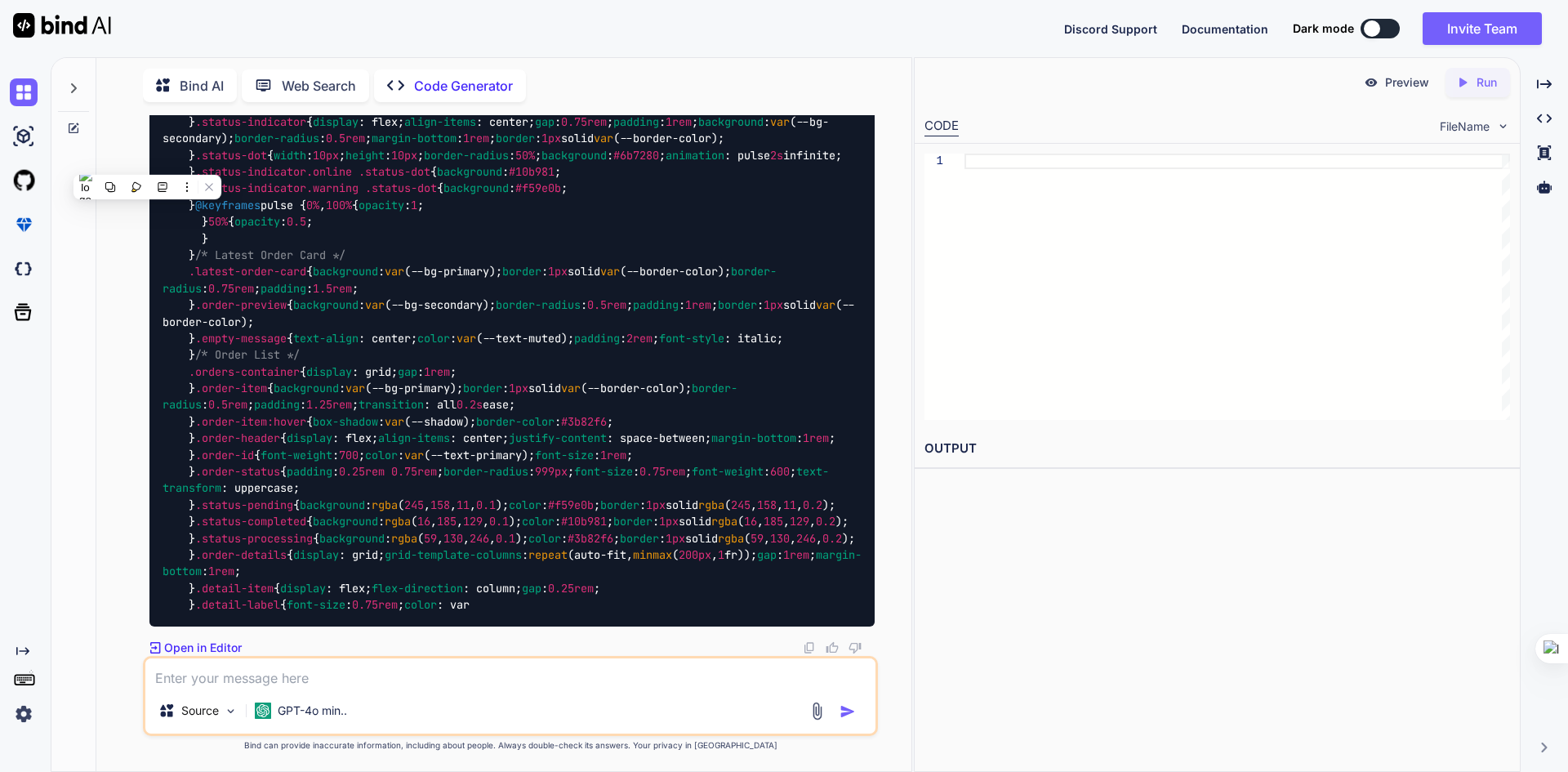
scroll to position [17854, 0]
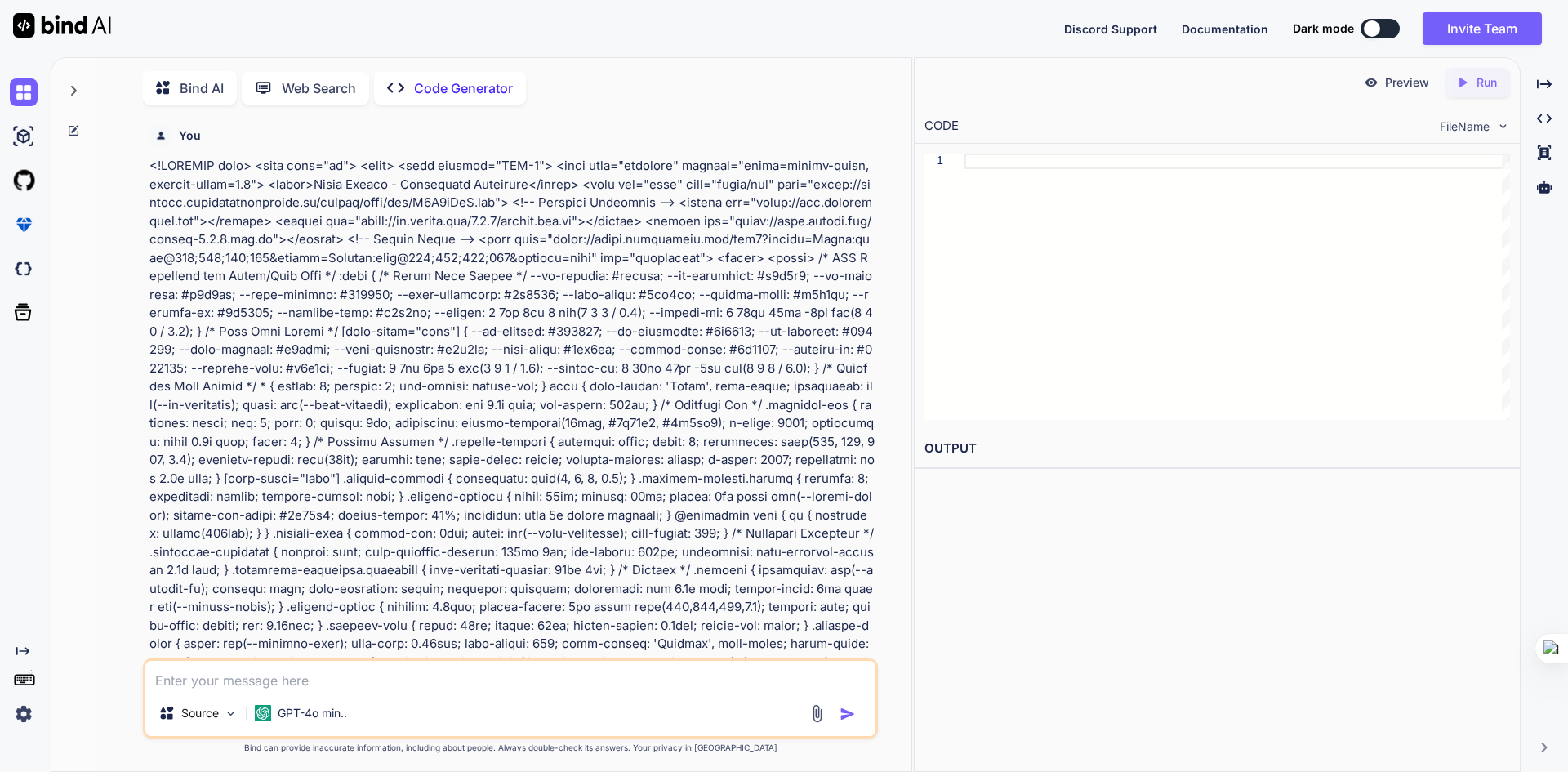
scroll to position [7, 0]
click at [226, 91] on div "Bind AI" at bounding box center [190, 85] width 94 height 34
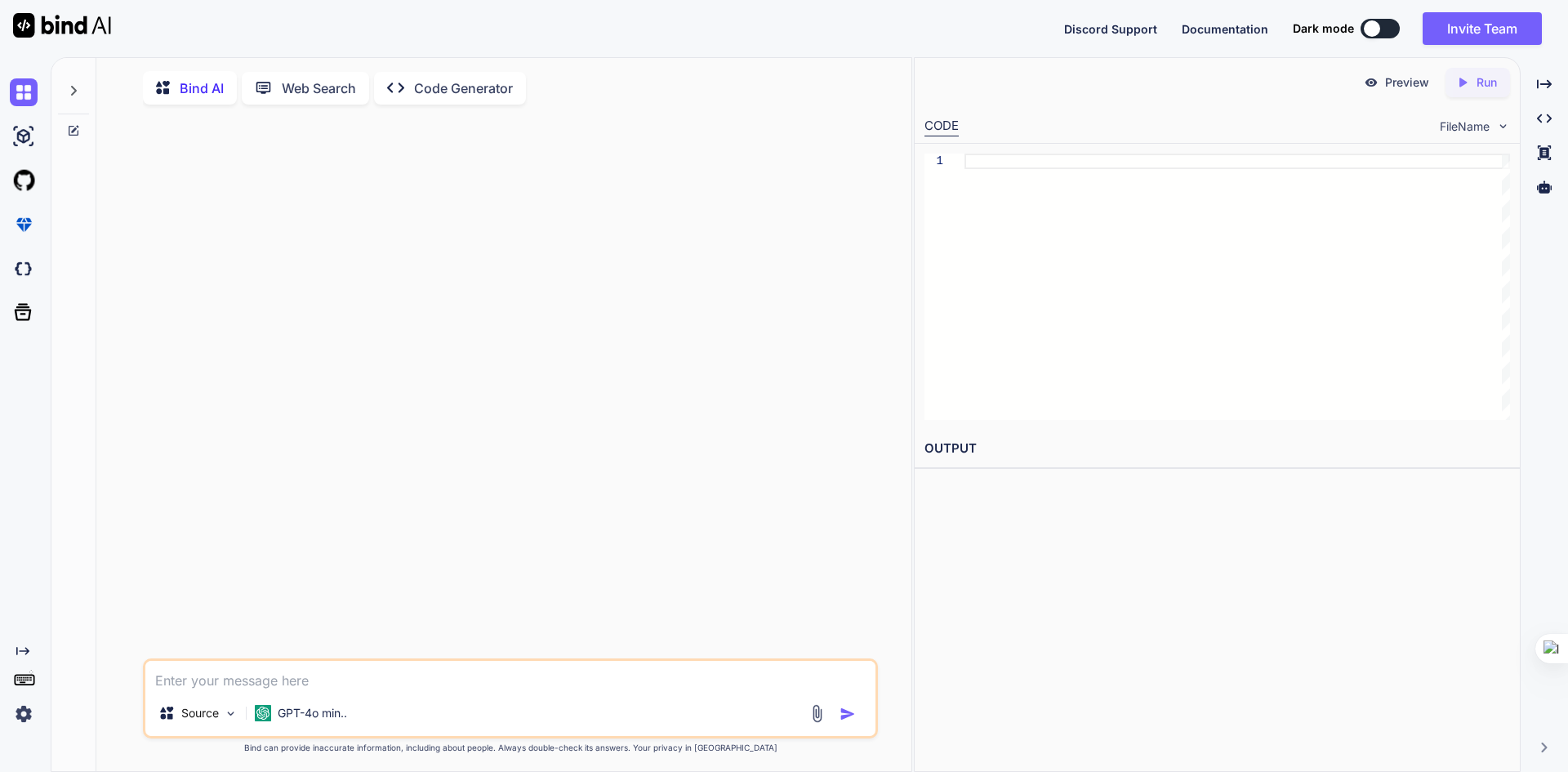
click at [433, 75] on div "Created with Pixso. Code Generator" at bounding box center [450, 88] width 152 height 33
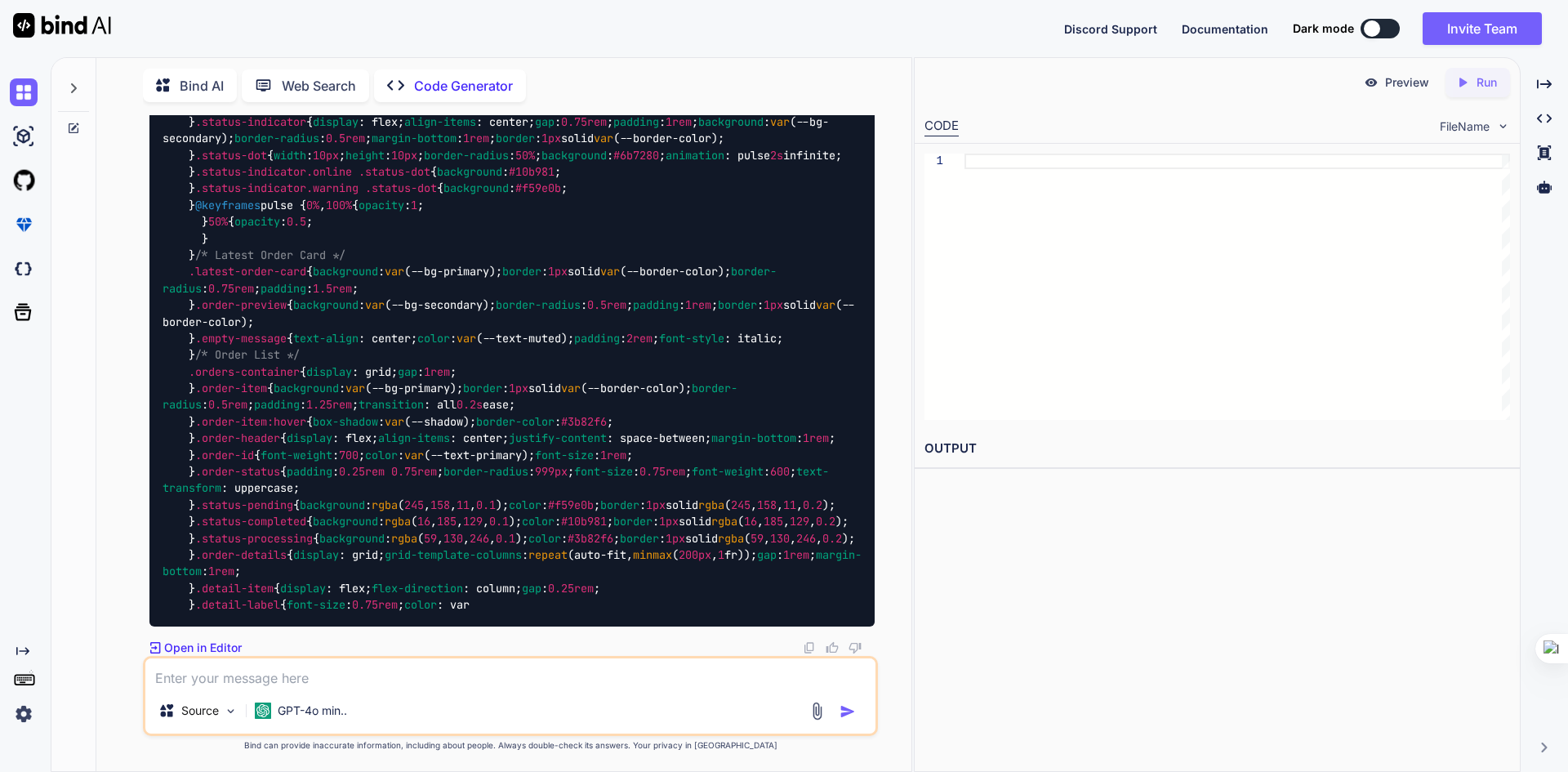
scroll to position [17854, 0]
click at [275, 675] on textarea at bounding box center [510, 673] width 730 height 30
type textarea "x"
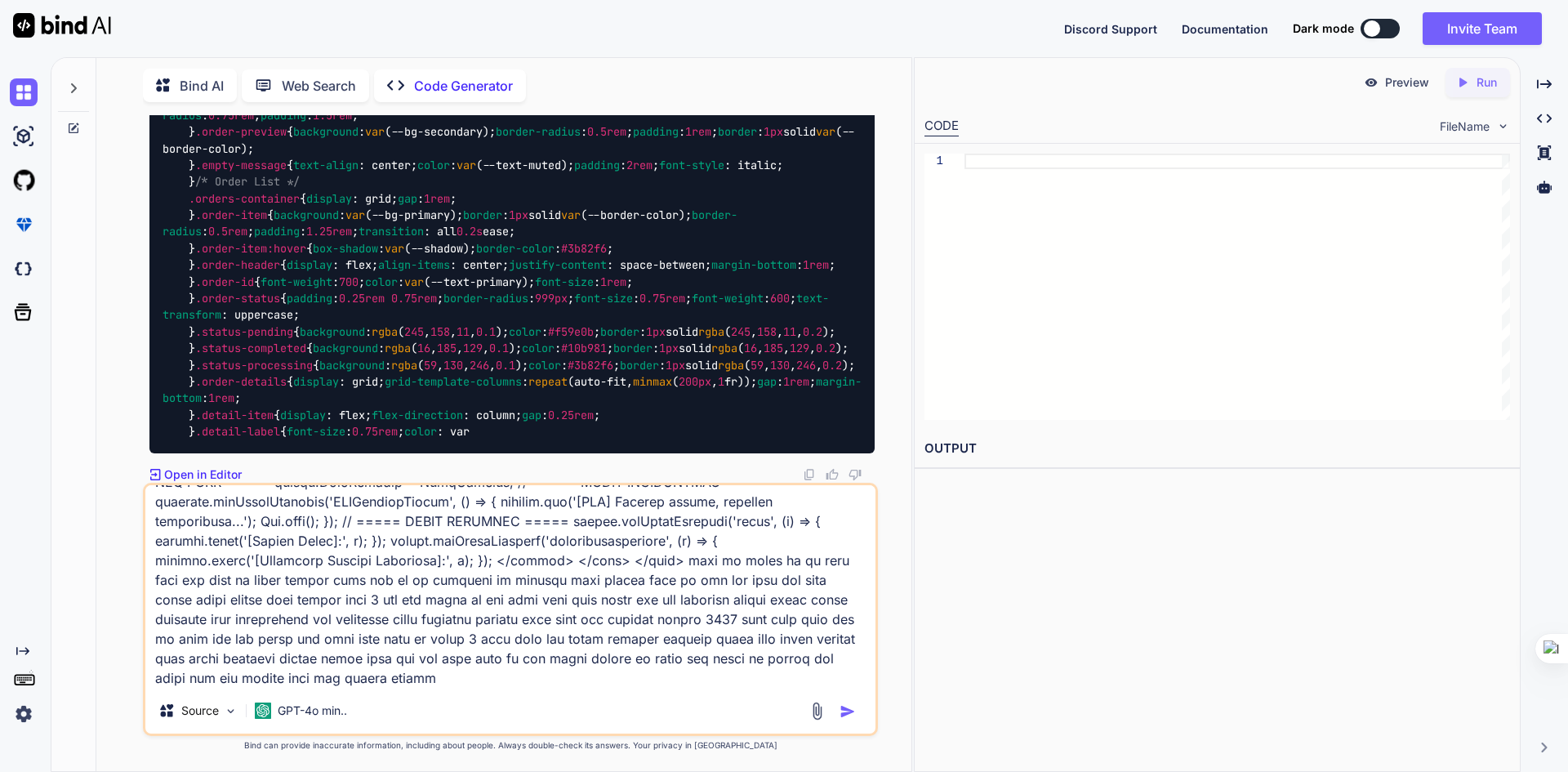
type textarea "<!DOCTYPE html> <html lang="en"> <head> <meta charset="UTF-8"> <meta name="view…"
click at [846, 710] on img "button" at bounding box center [848, 712] width 17 height 17
type textarea "x"
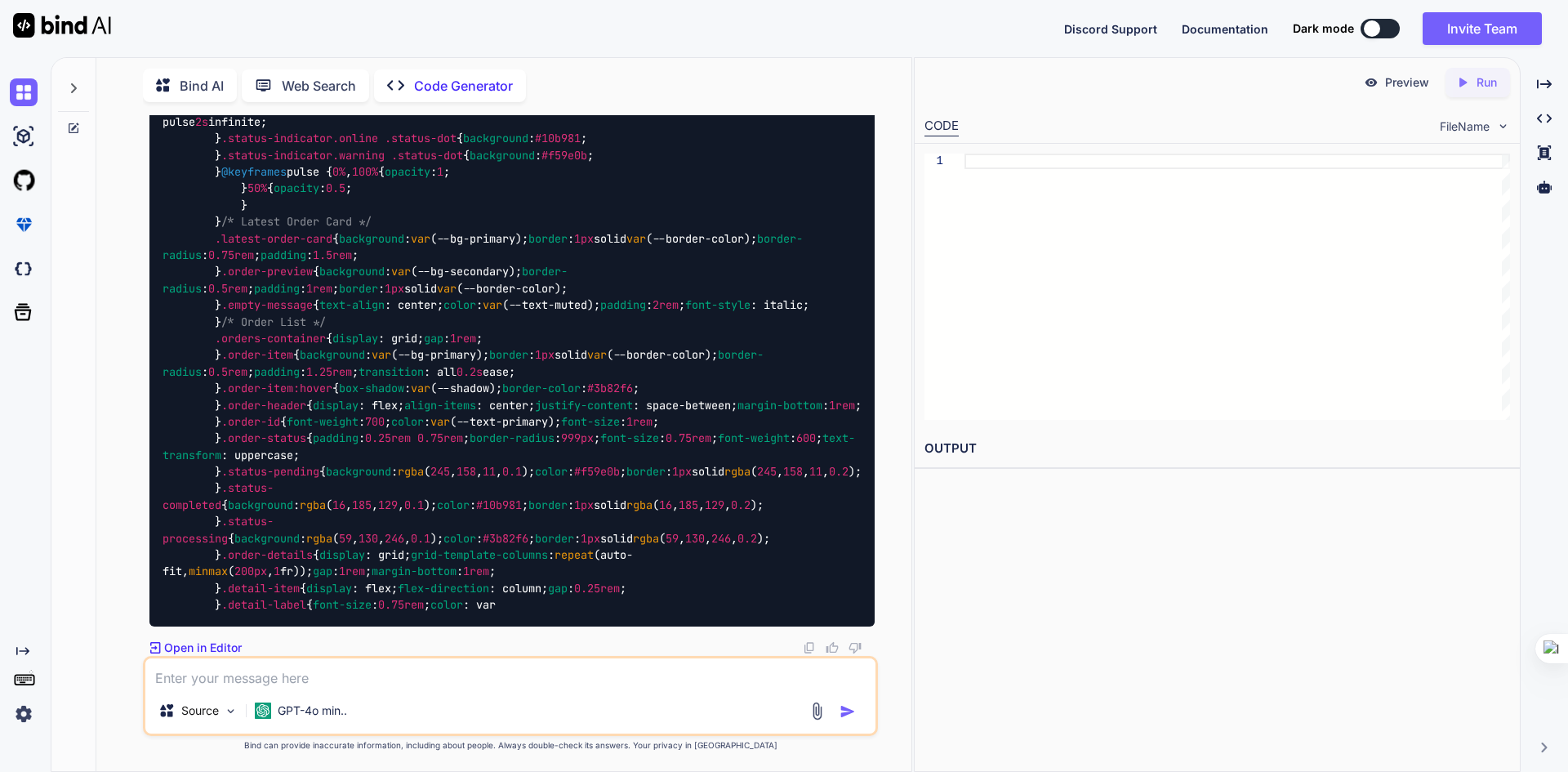
scroll to position [36247, 0]
click at [440, 661] on textarea at bounding box center [510, 673] width 730 height 30
type textarea "x"
type textarea "n"
type textarea "x"
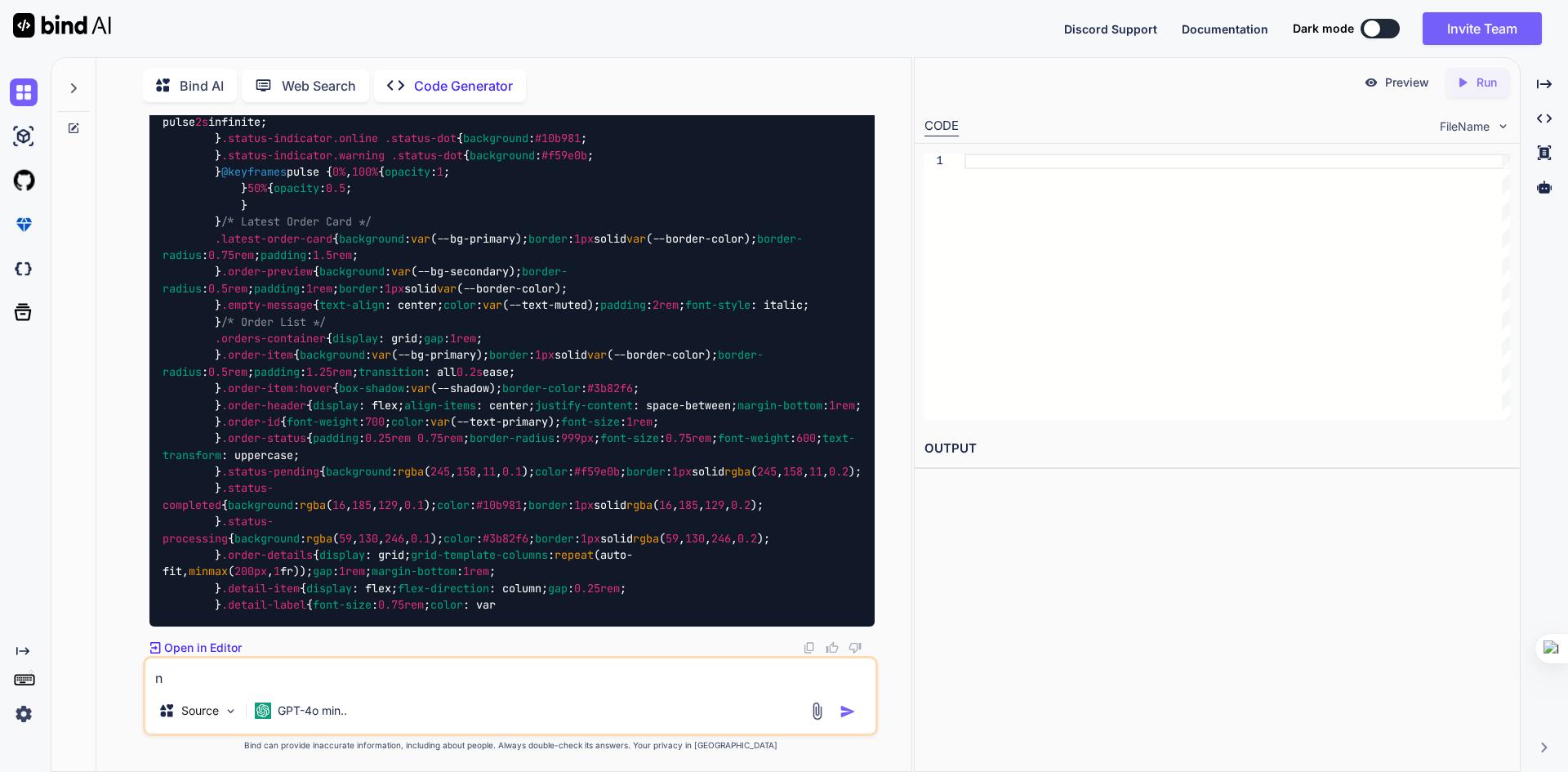
type textarea "ne"
type textarea "x"
type textarea "nex"
type textarea "x"
type textarea "next"
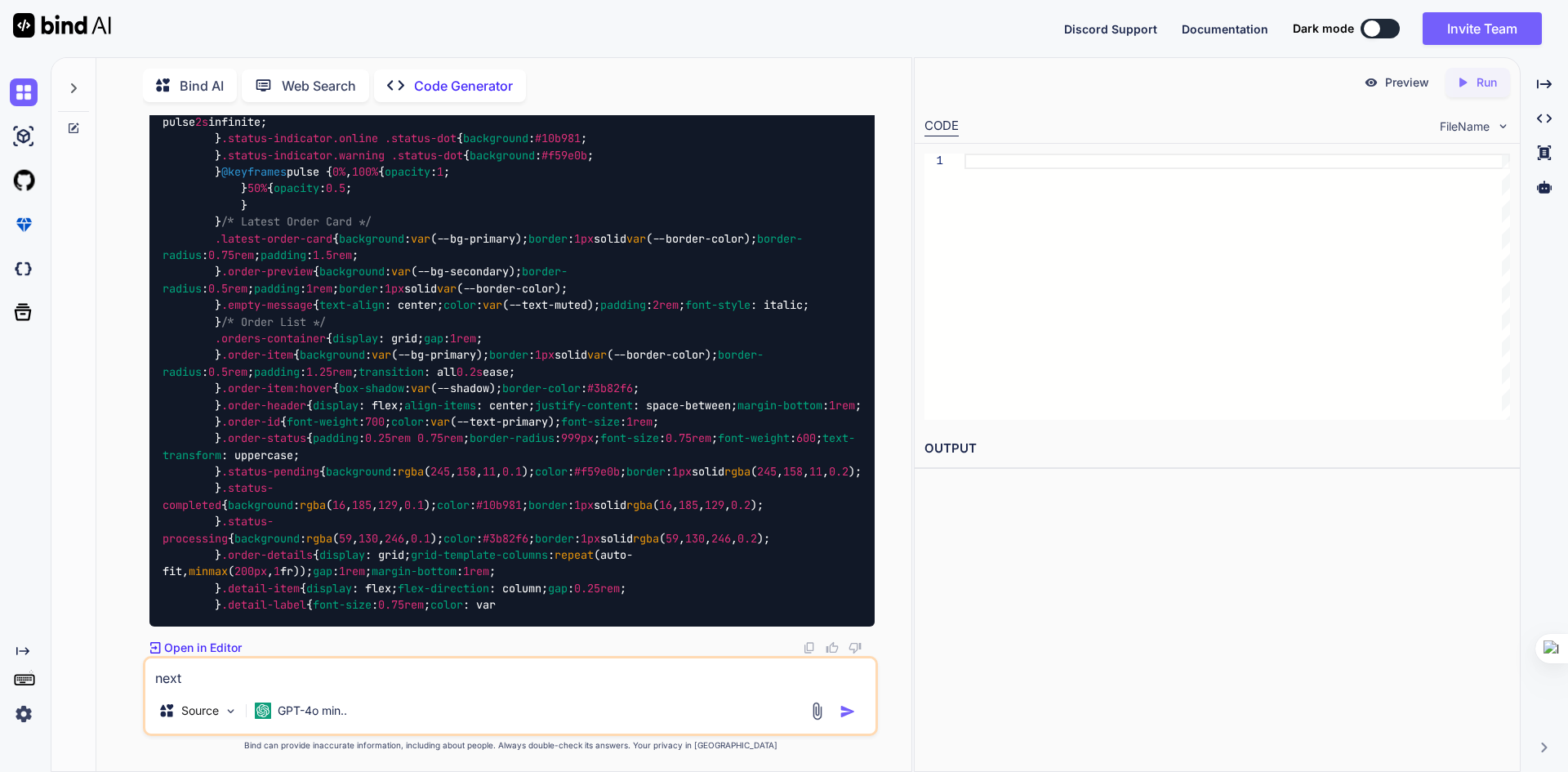
type textarea "x"
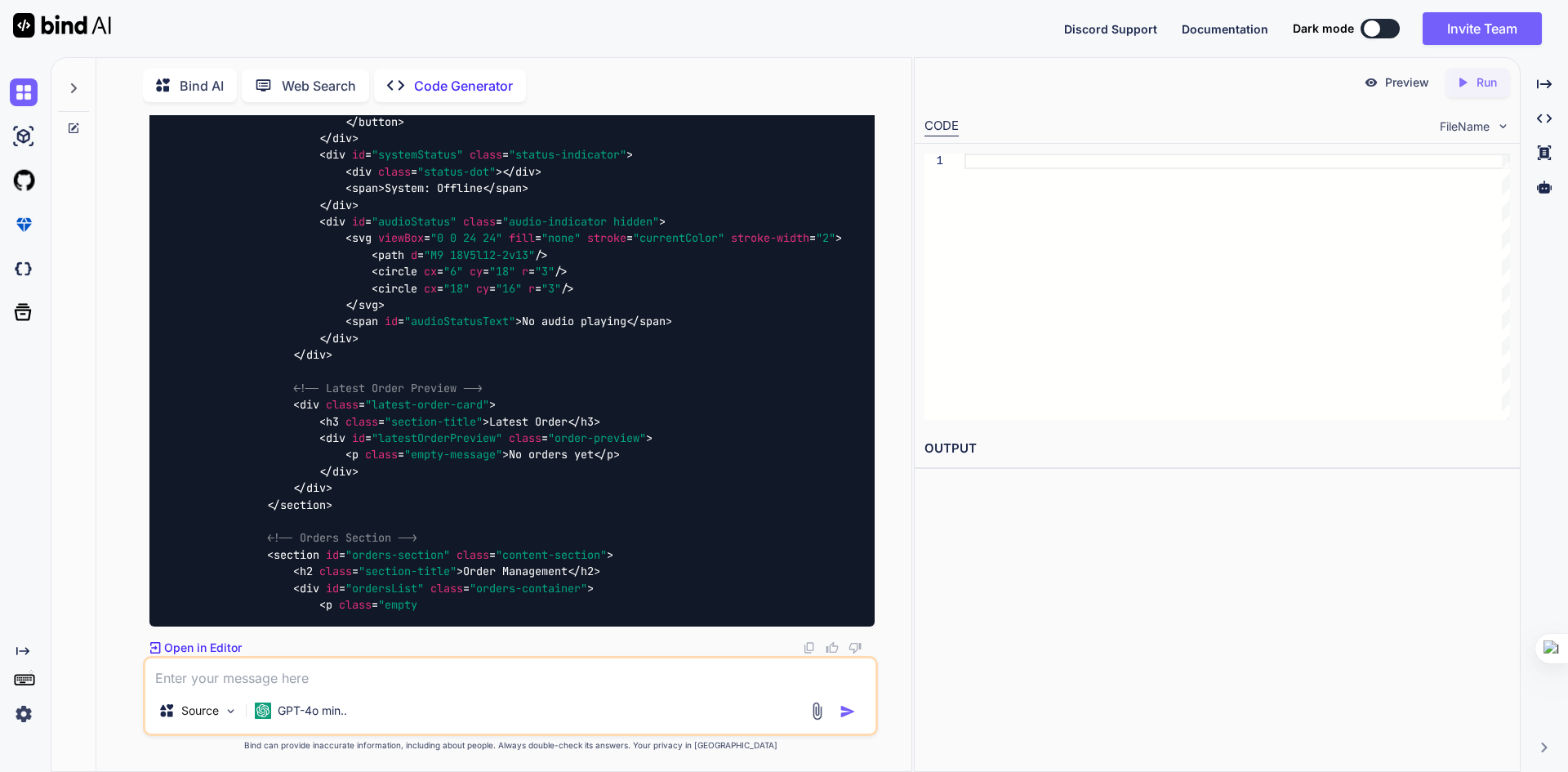
scroll to position [44148, 0]
click at [498, 670] on textarea at bounding box center [510, 673] width 730 height 30
type textarea "x"
type textarea "n"
type textarea "x"
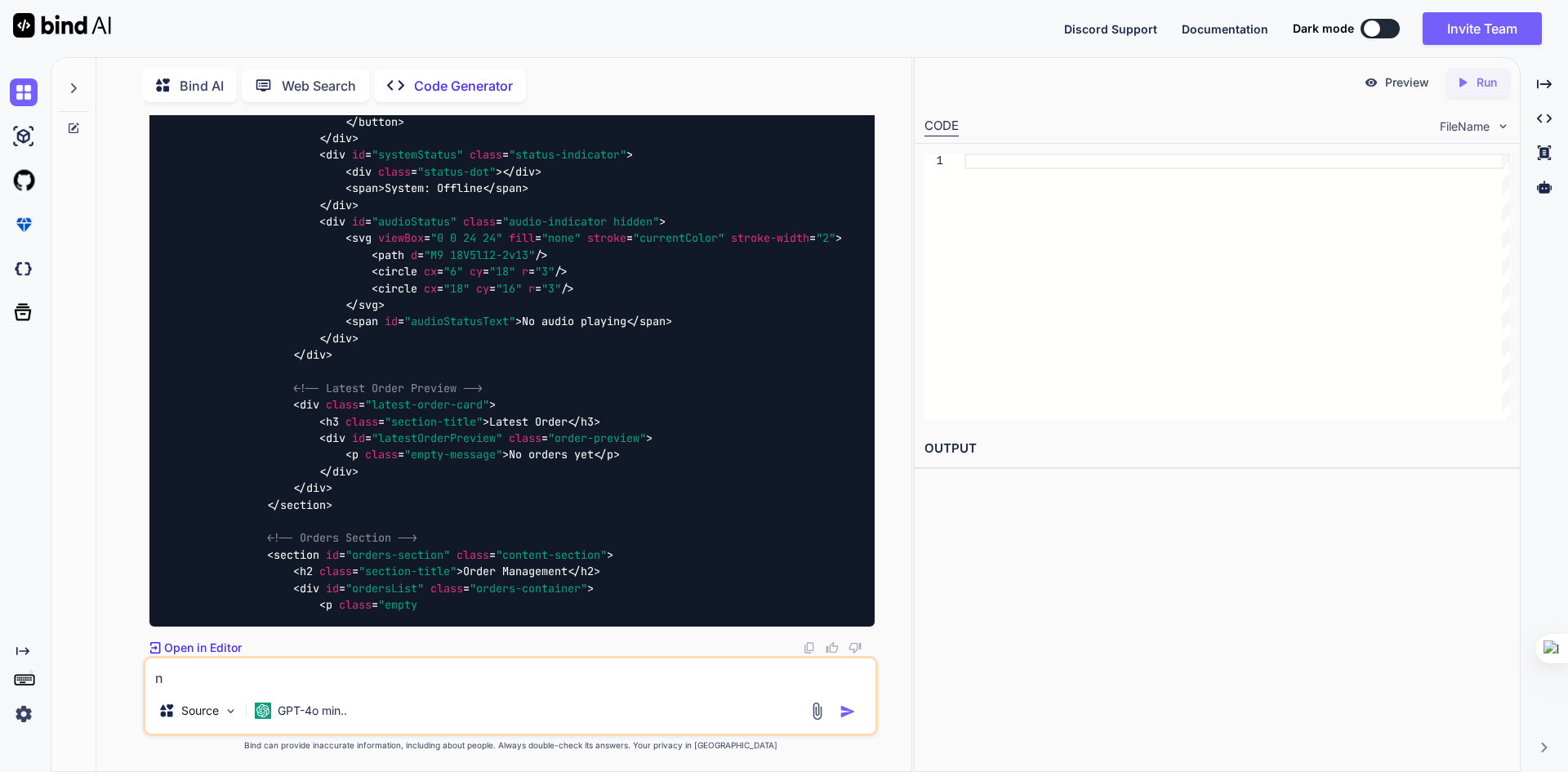
type textarea "ne"
type textarea "x"
type textarea "nex"
type textarea "x"
type textarea "next"
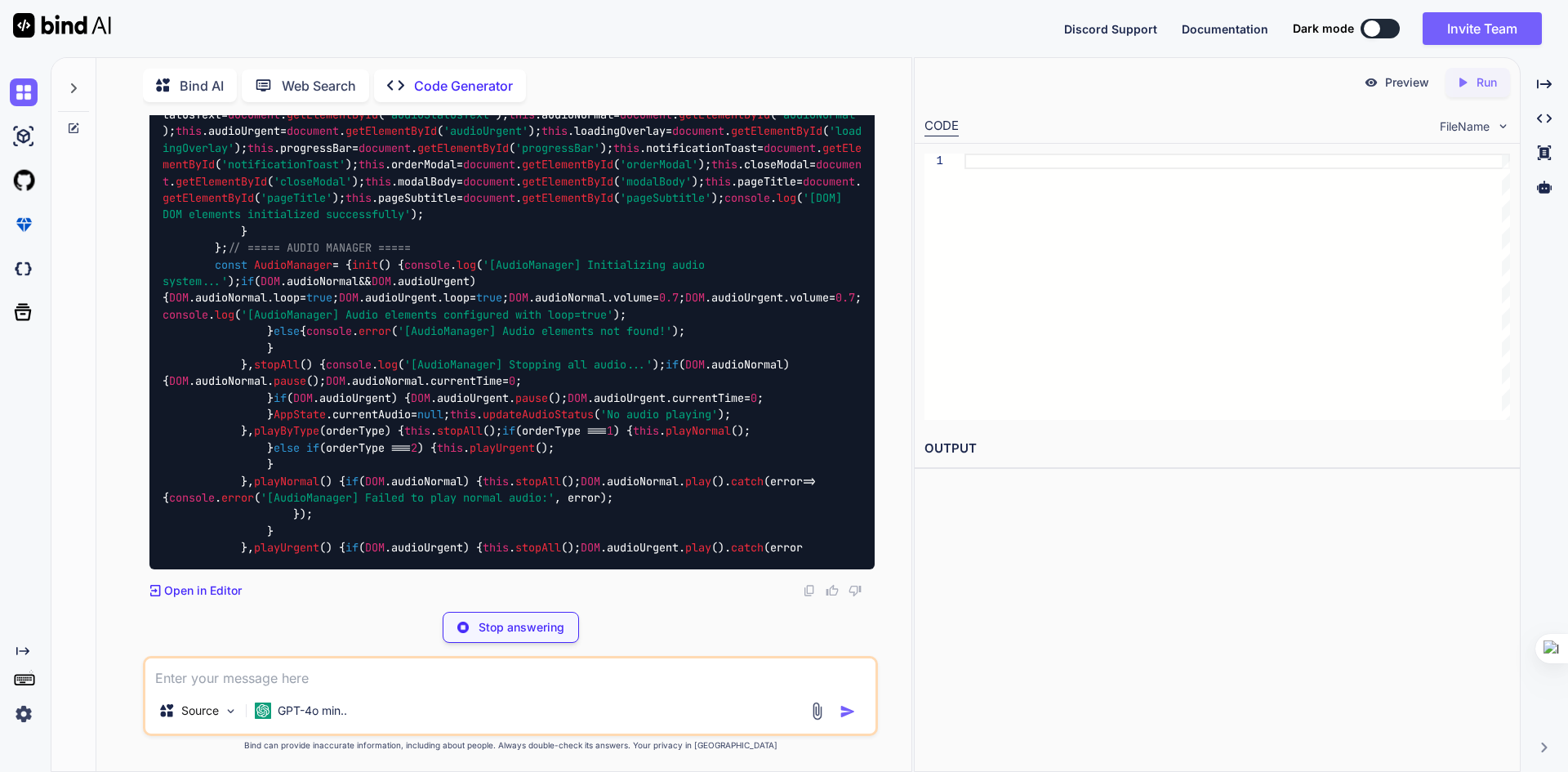
scroll to position [46933, 0]
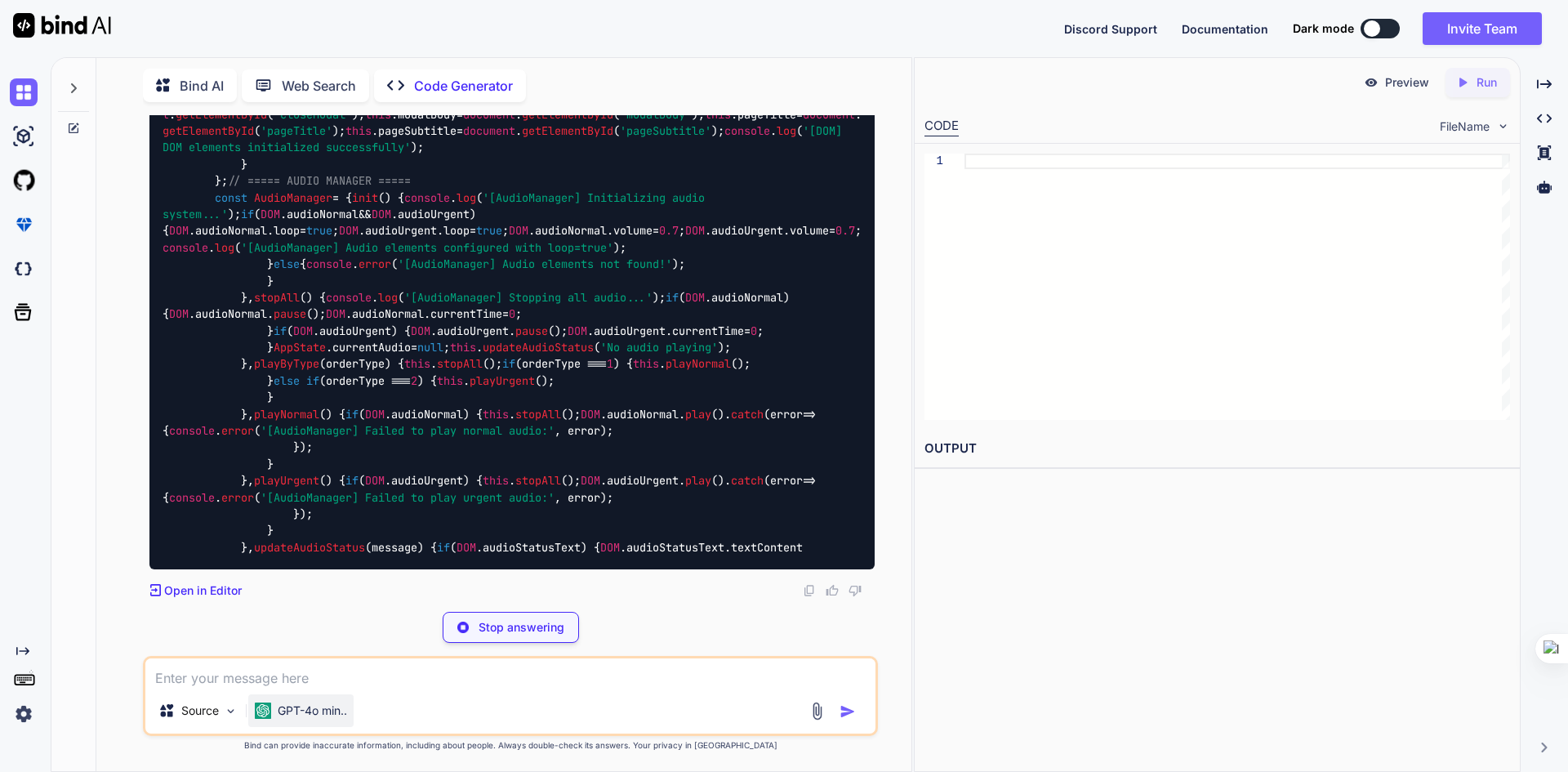
click at [331, 697] on div "GPT-4o min.." at bounding box center [300, 711] width 105 height 33
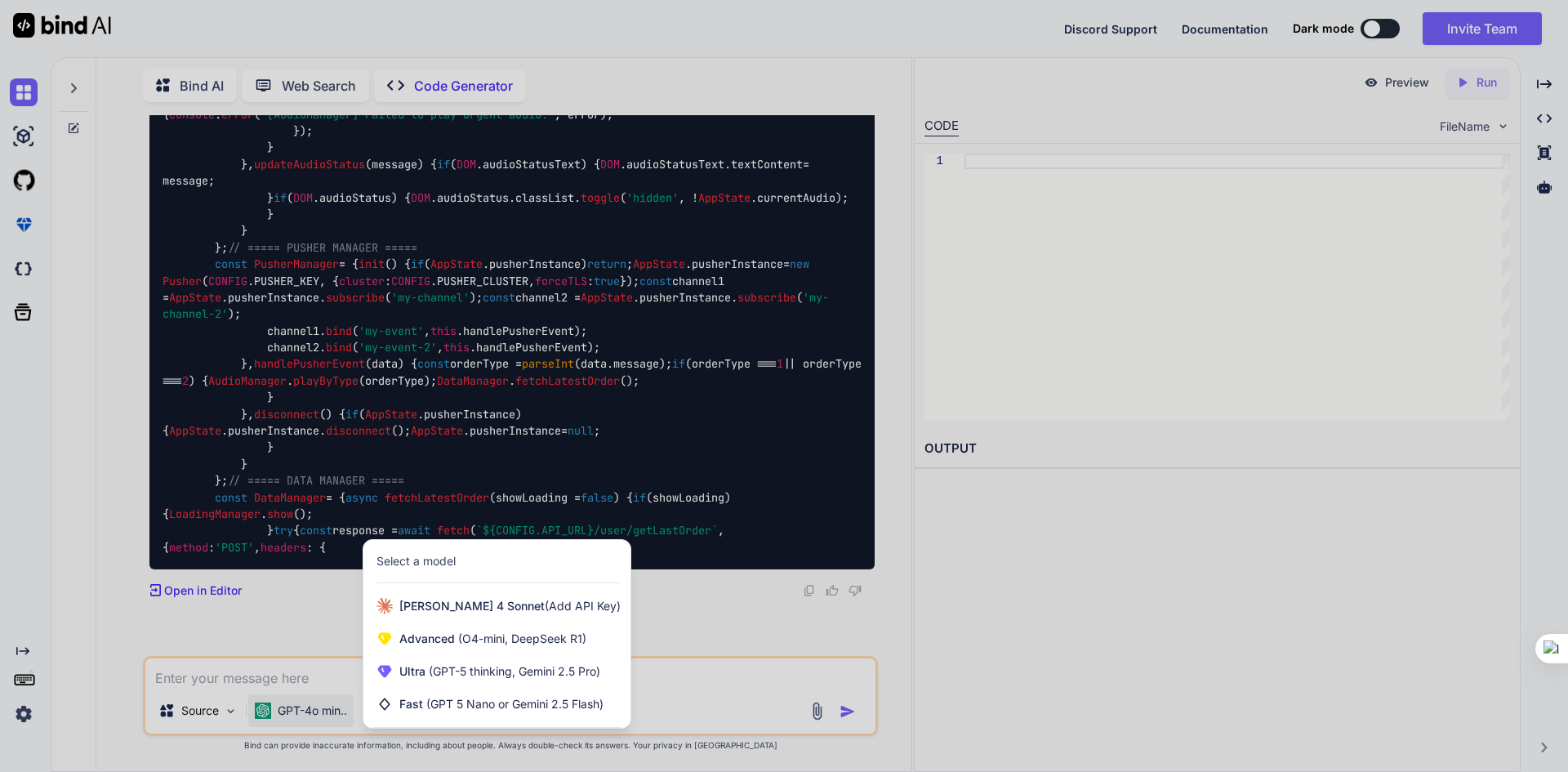
click at [773, 697] on div at bounding box center [784, 386] width 1568 height 772
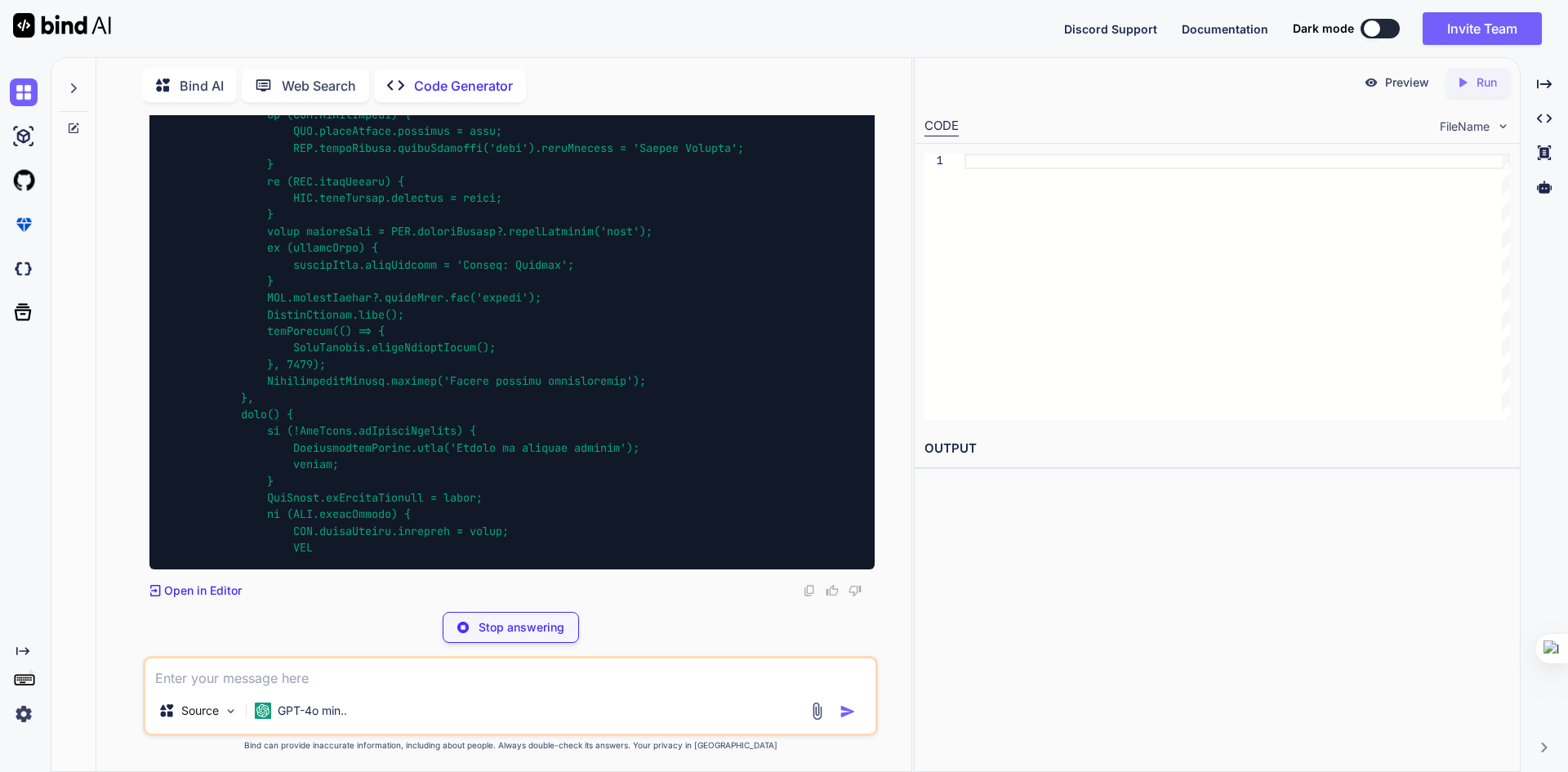
scroll to position [53238, 0]
type textarea "x"
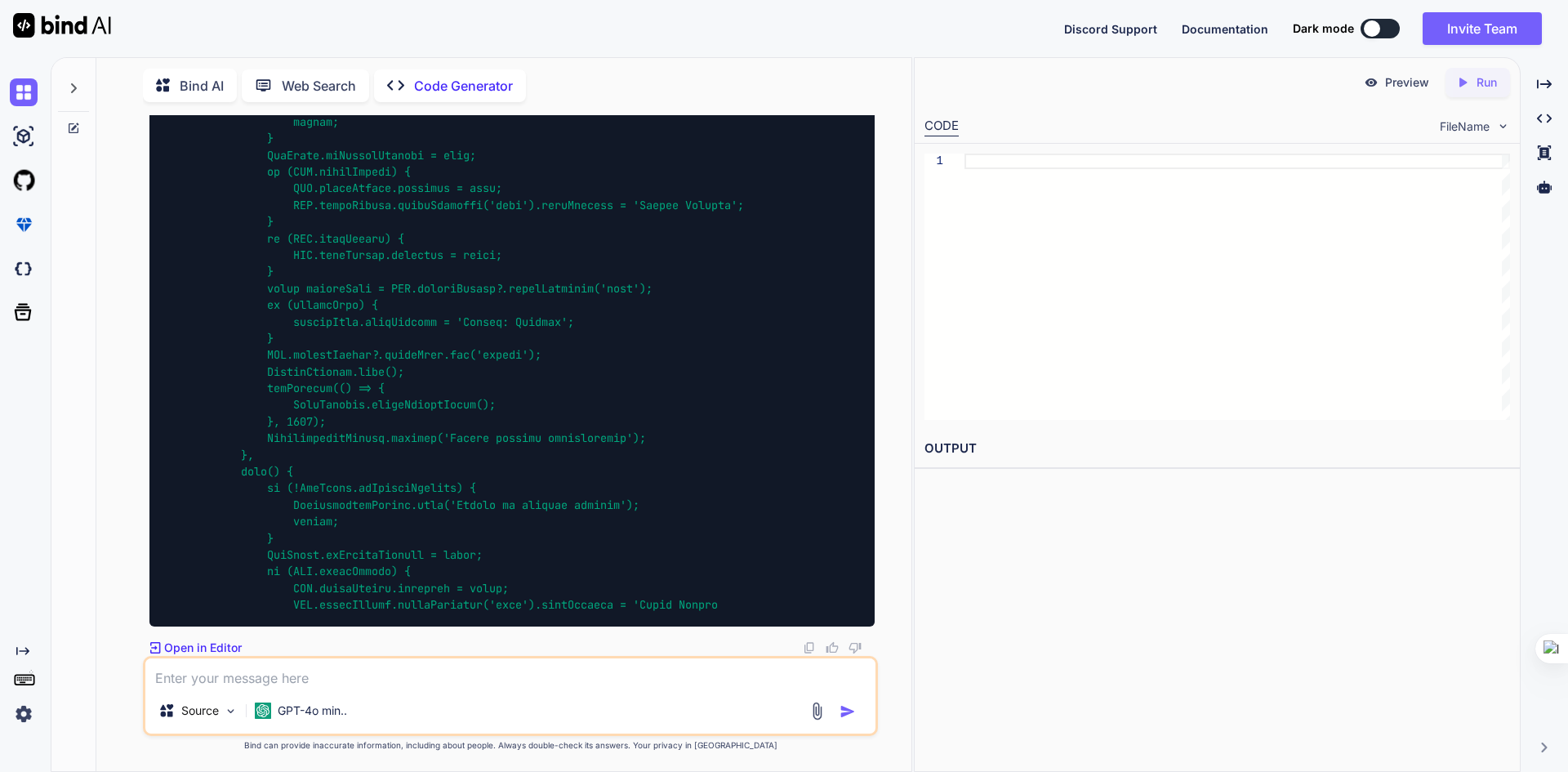
scroll to position [53180, 0]
click at [441, 674] on textarea at bounding box center [510, 673] width 730 height 30
type textarea "ne"
type textarea "x"
type textarea "nex"
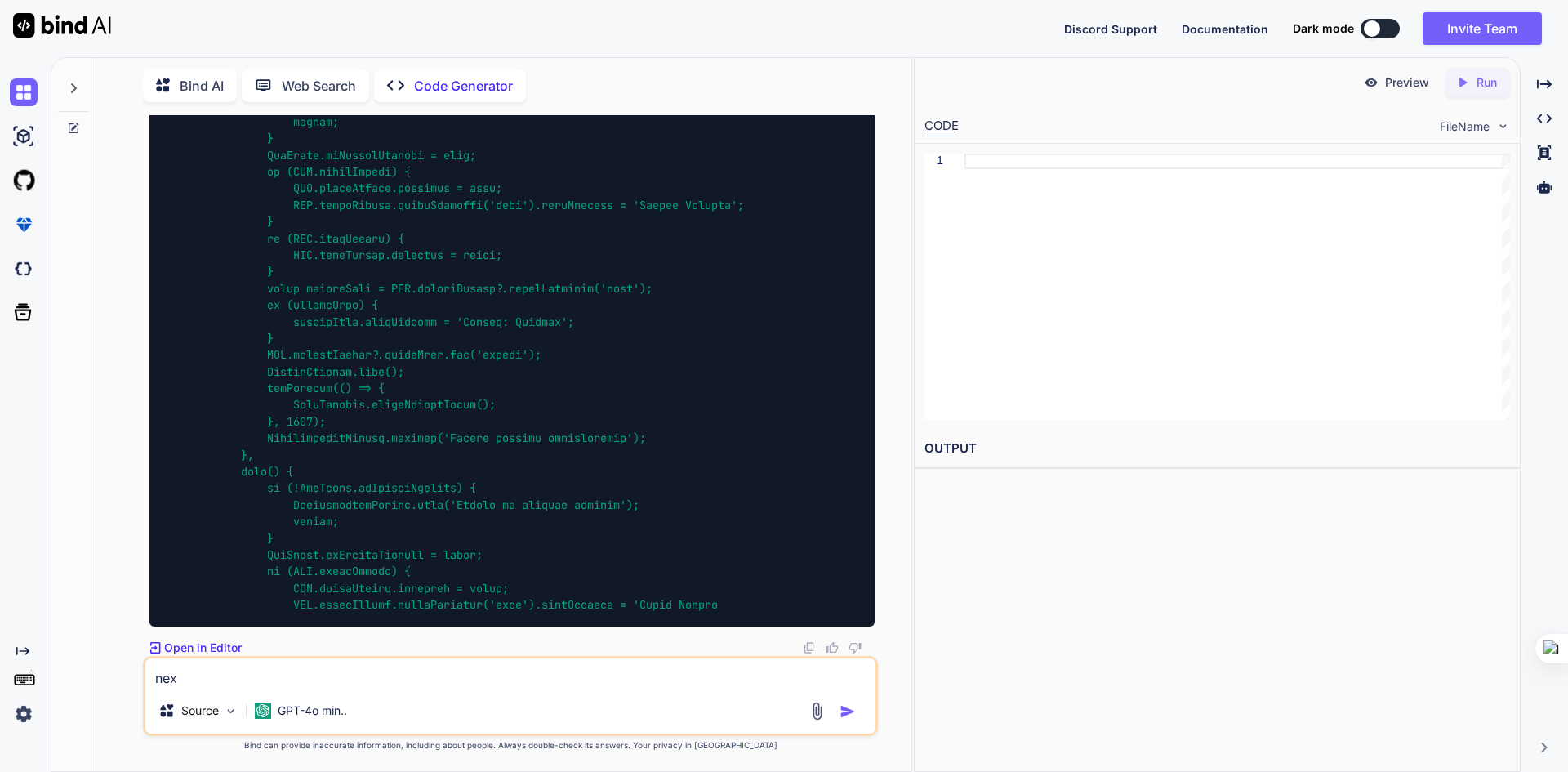
type textarea "x"
type textarea "next"
type textarea "x"
type textarea "next'"
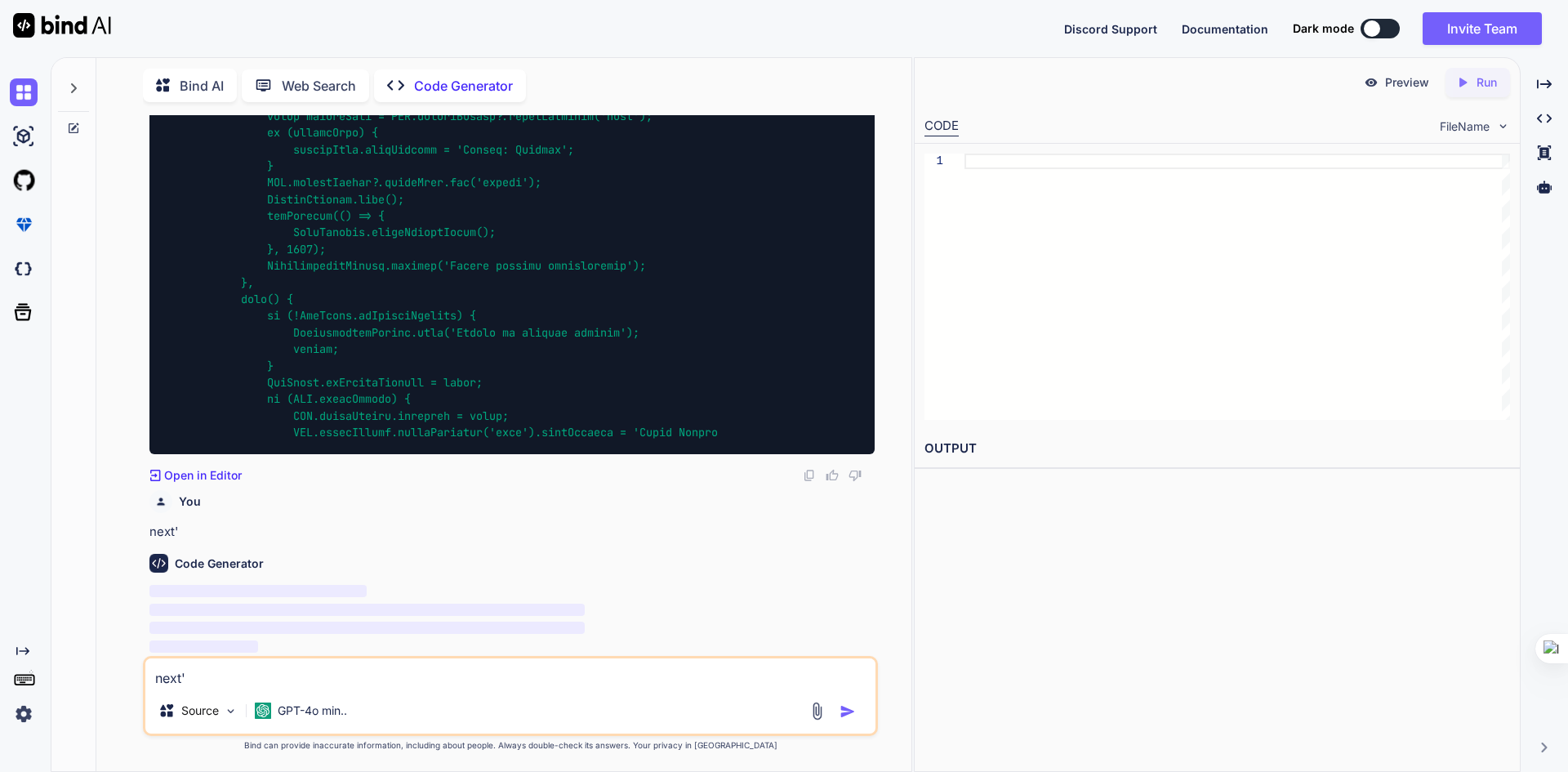
type textarea "x"
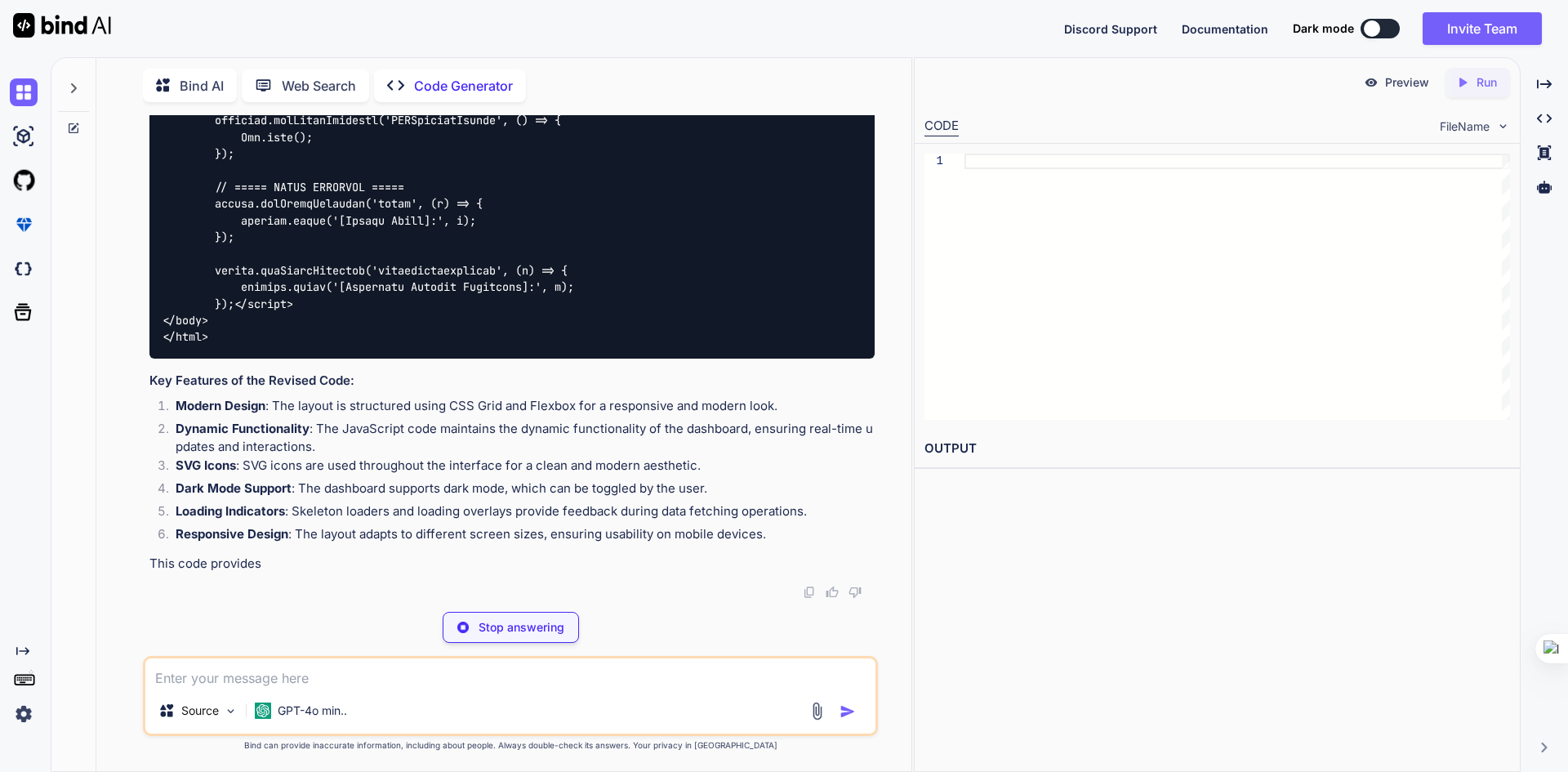
type textarea "x"
type textarea "}); </script> </body> </html>"
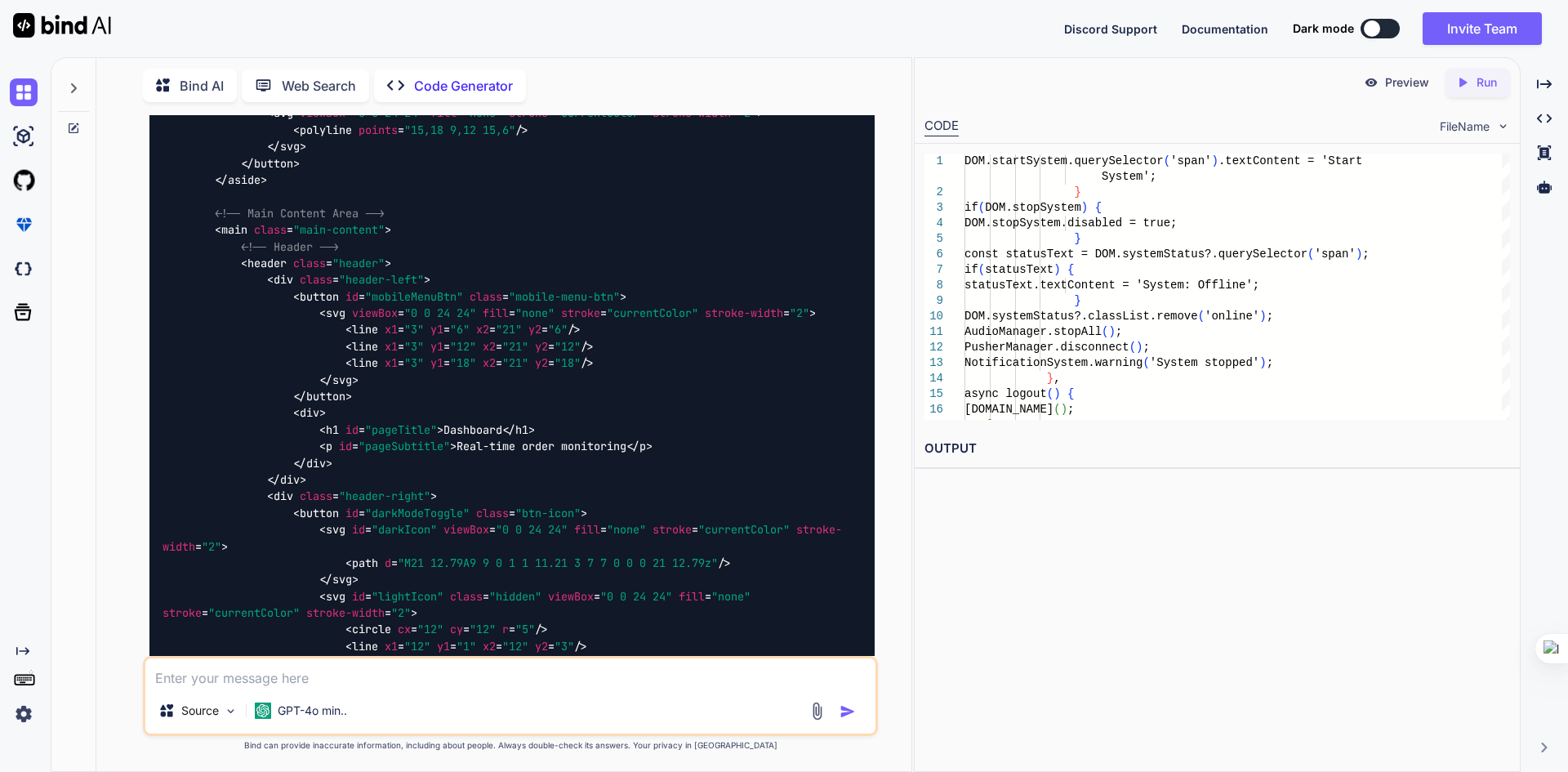
scroll to position [25526, 0]
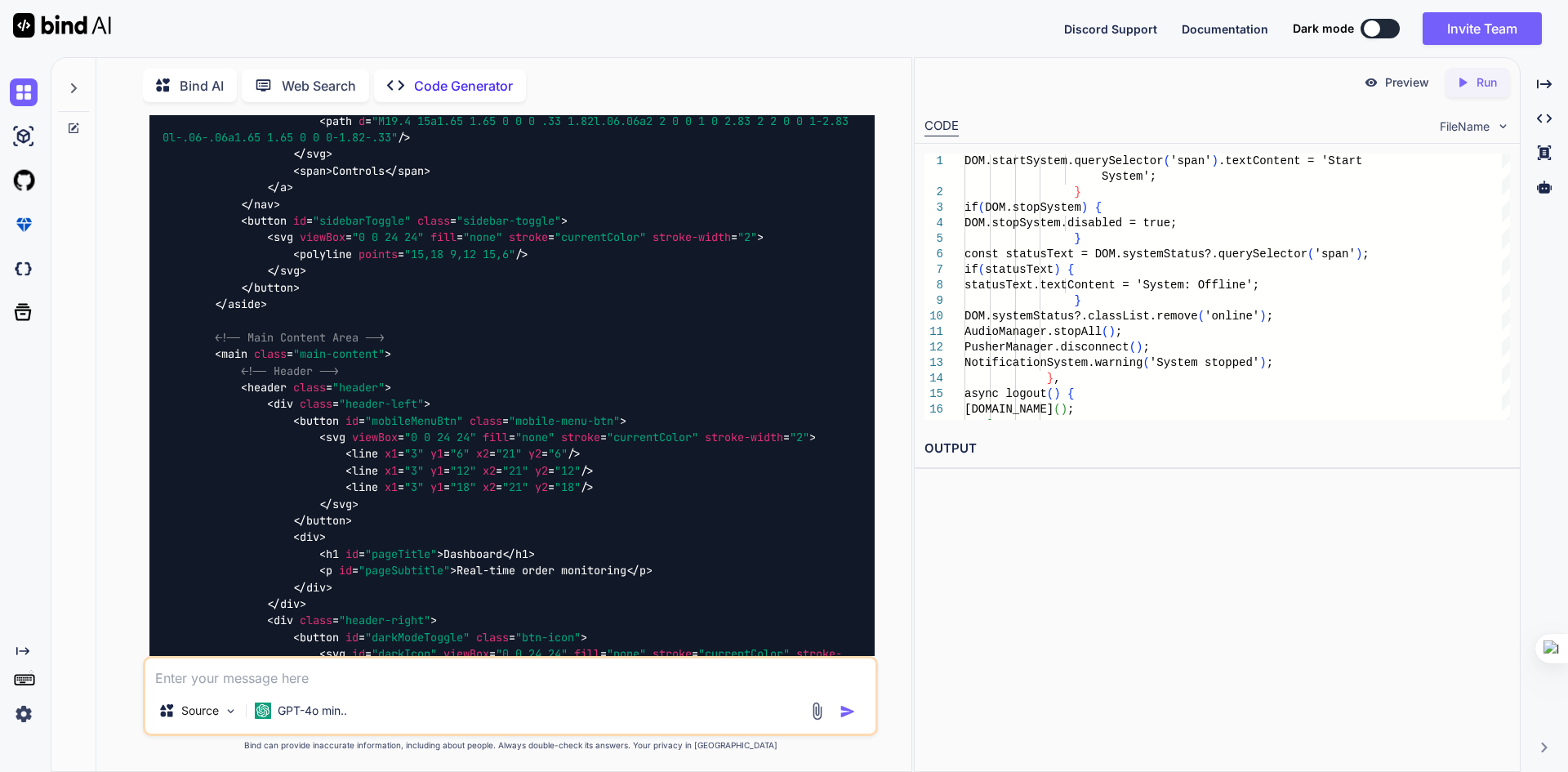
drag, startPoint x: 831, startPoint y: 449, endPoint x: 1032, endPoint y: 767, distance: 376.2
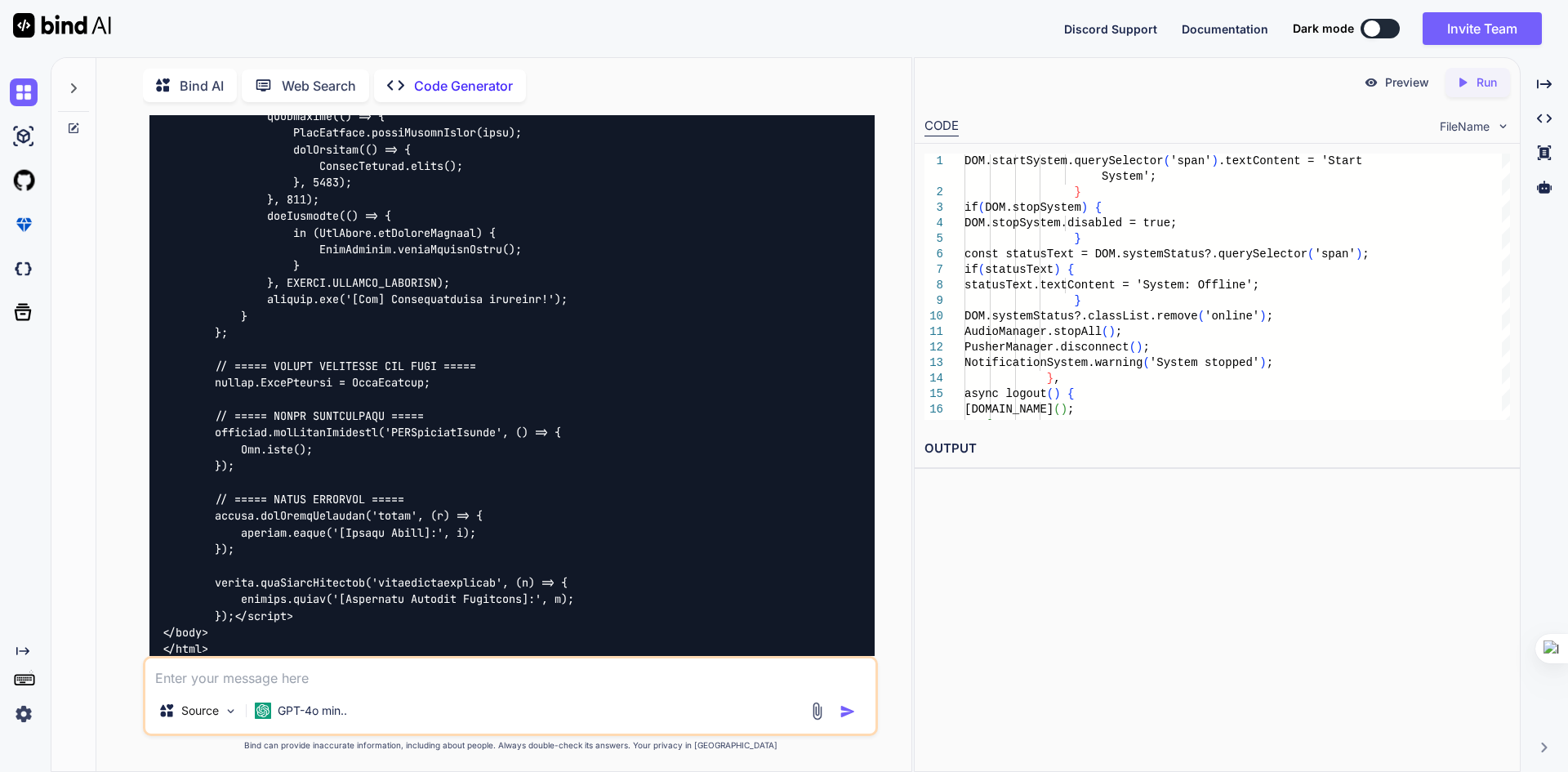
scroll to position [36616, 0]
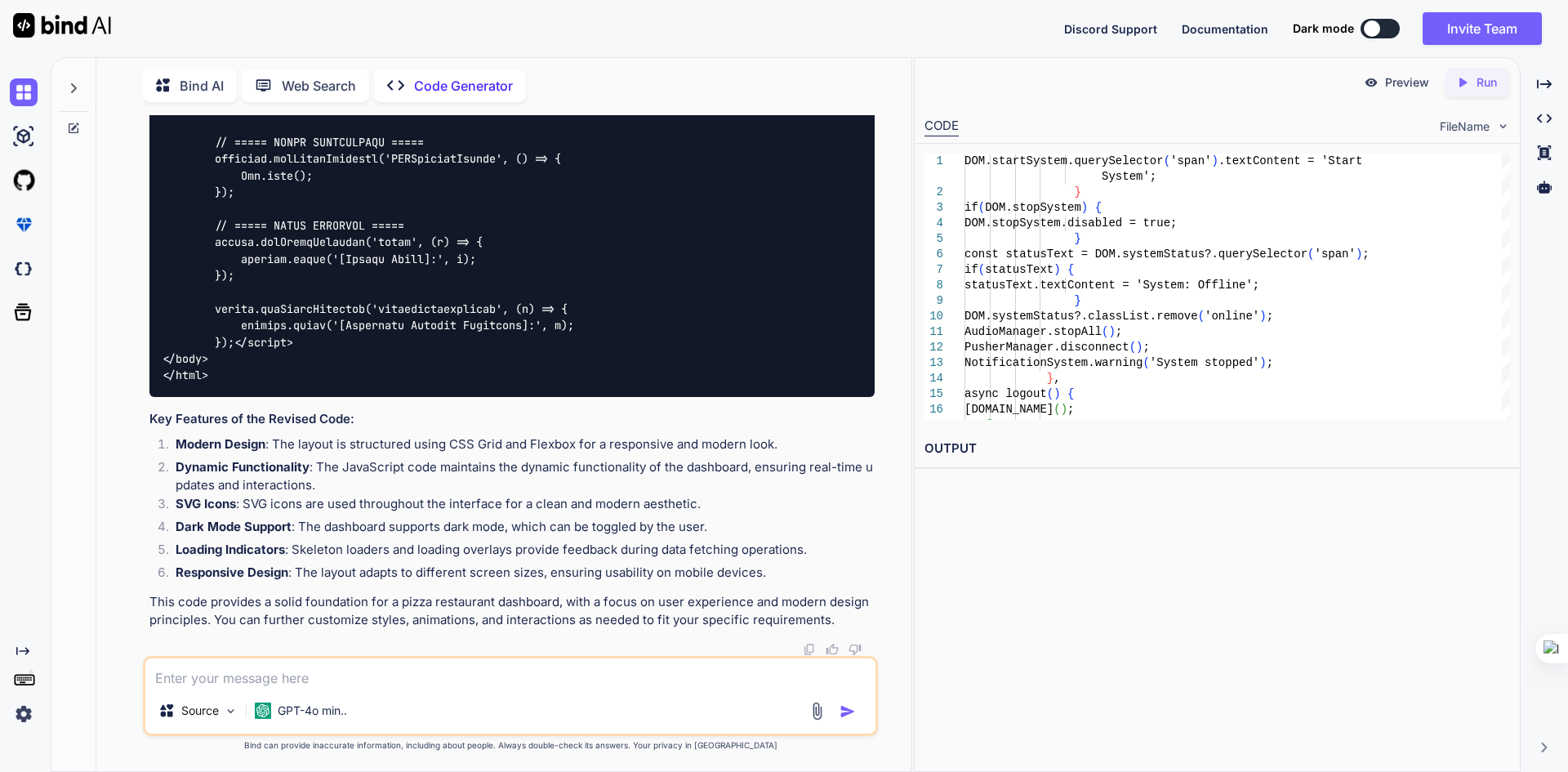
scroll to position [44720, 0]
